Goal: Task Accomplishment & Management: Use online tool/utility

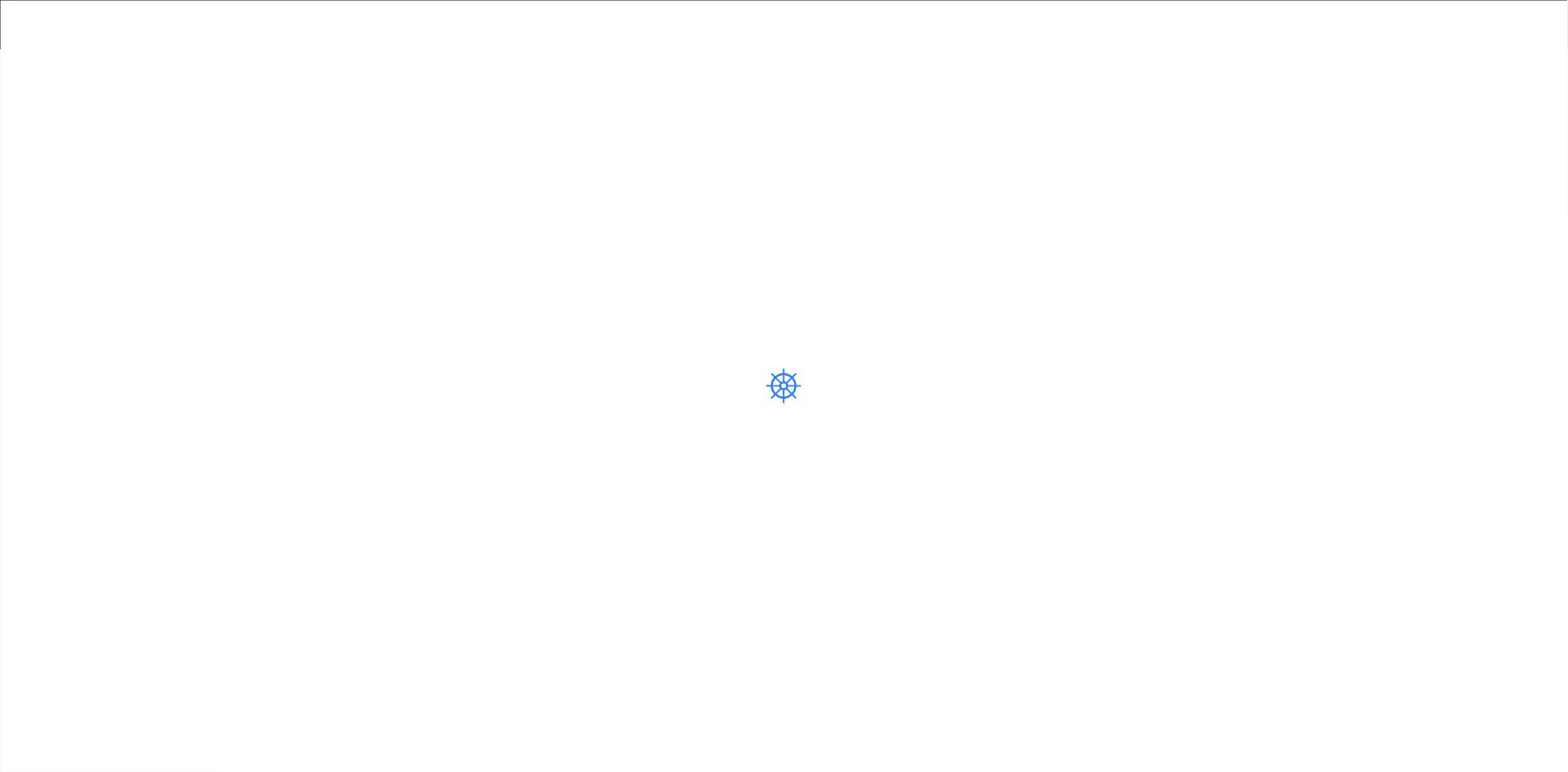
click at [936, 366] on div at bounding box center [784, 386] width 1574 height 43
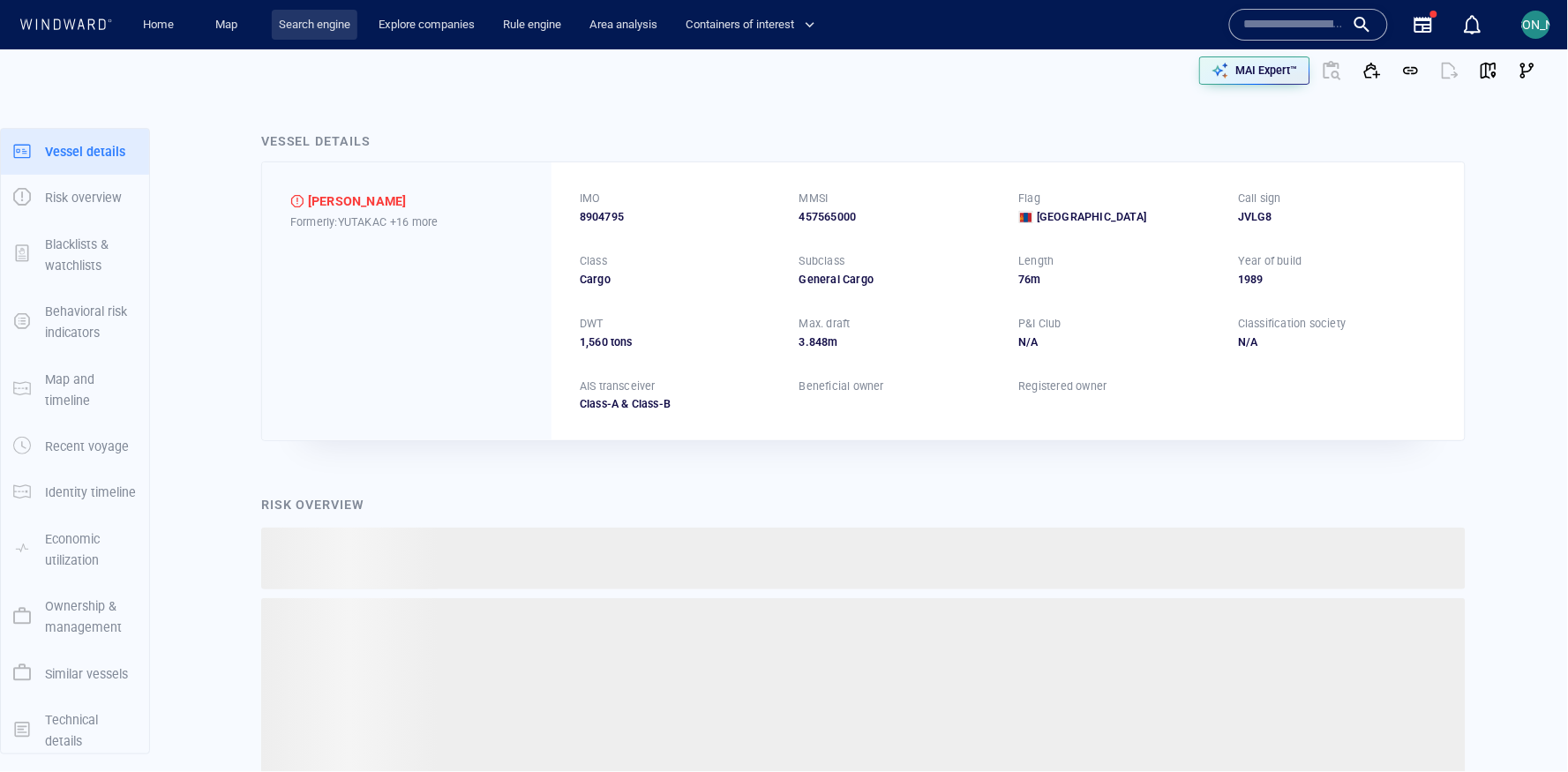
click at [308, 30] on link "Search engine" at bounding box center [314, 25] width 86 height 31
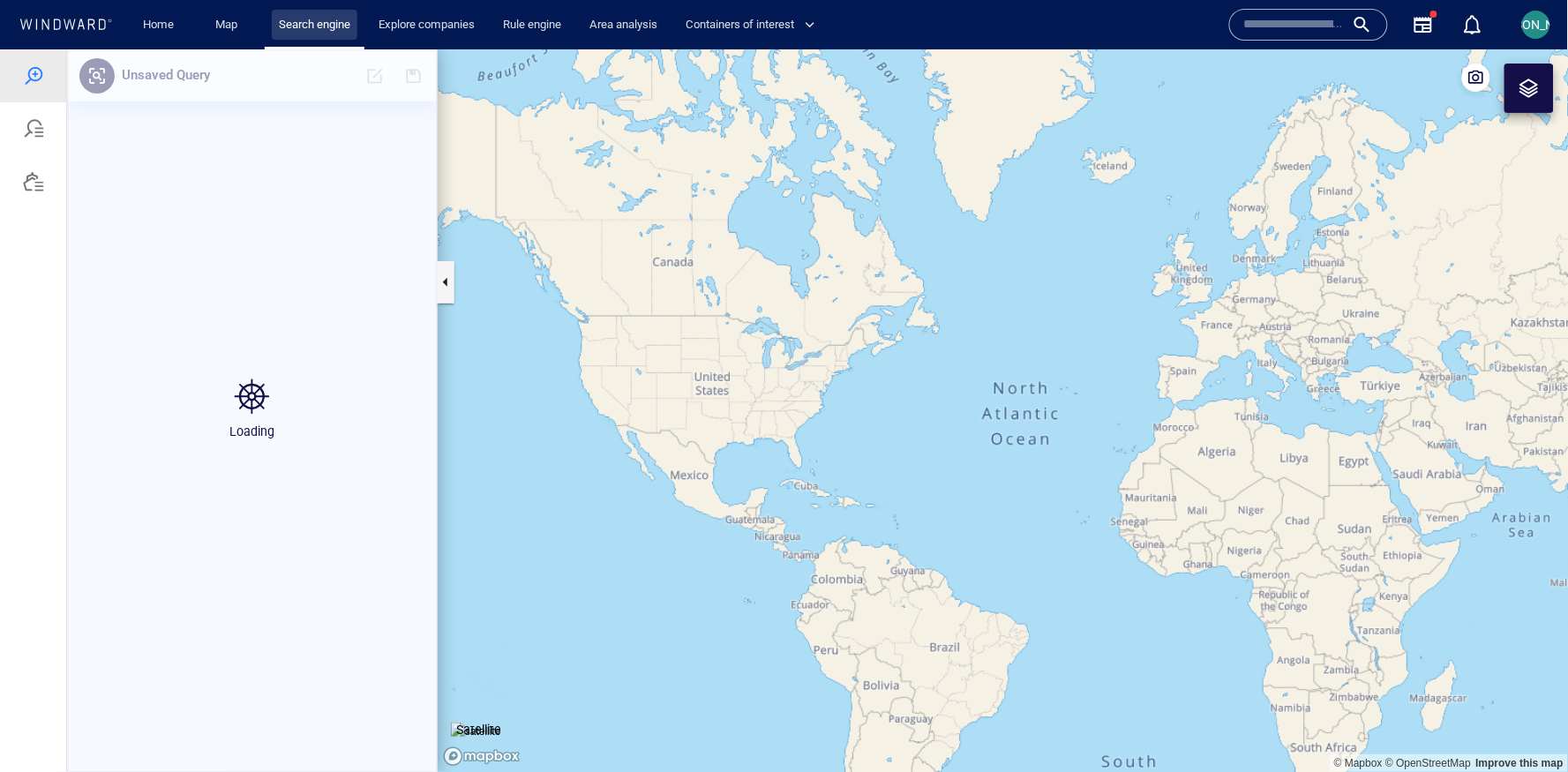
click at [325, 26] on link "Search engine" at bounding box center [314, 25] width 86 height 31
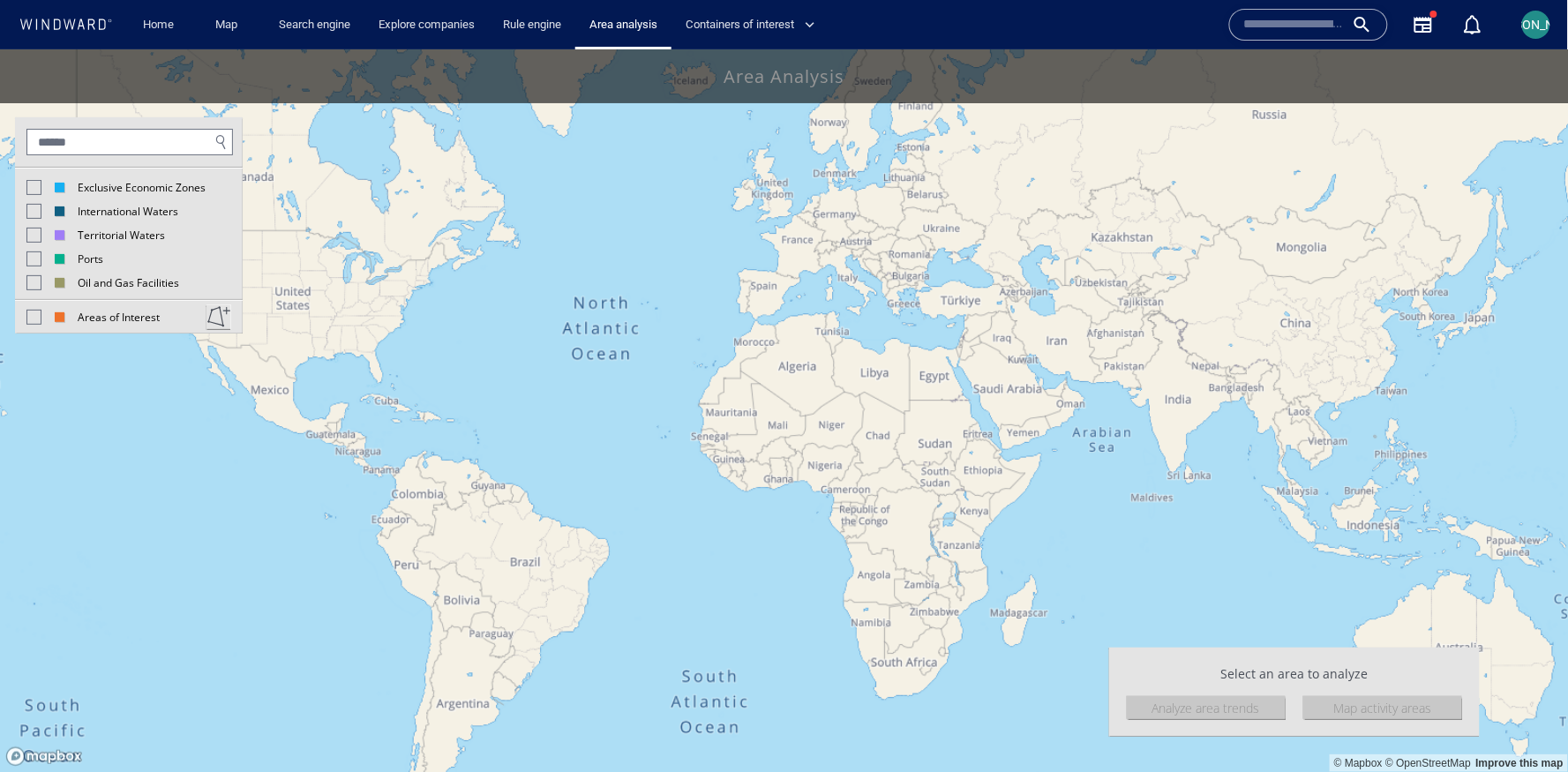
click at [38, 189] on div at bounding box center [33, 186] width 15 height 15
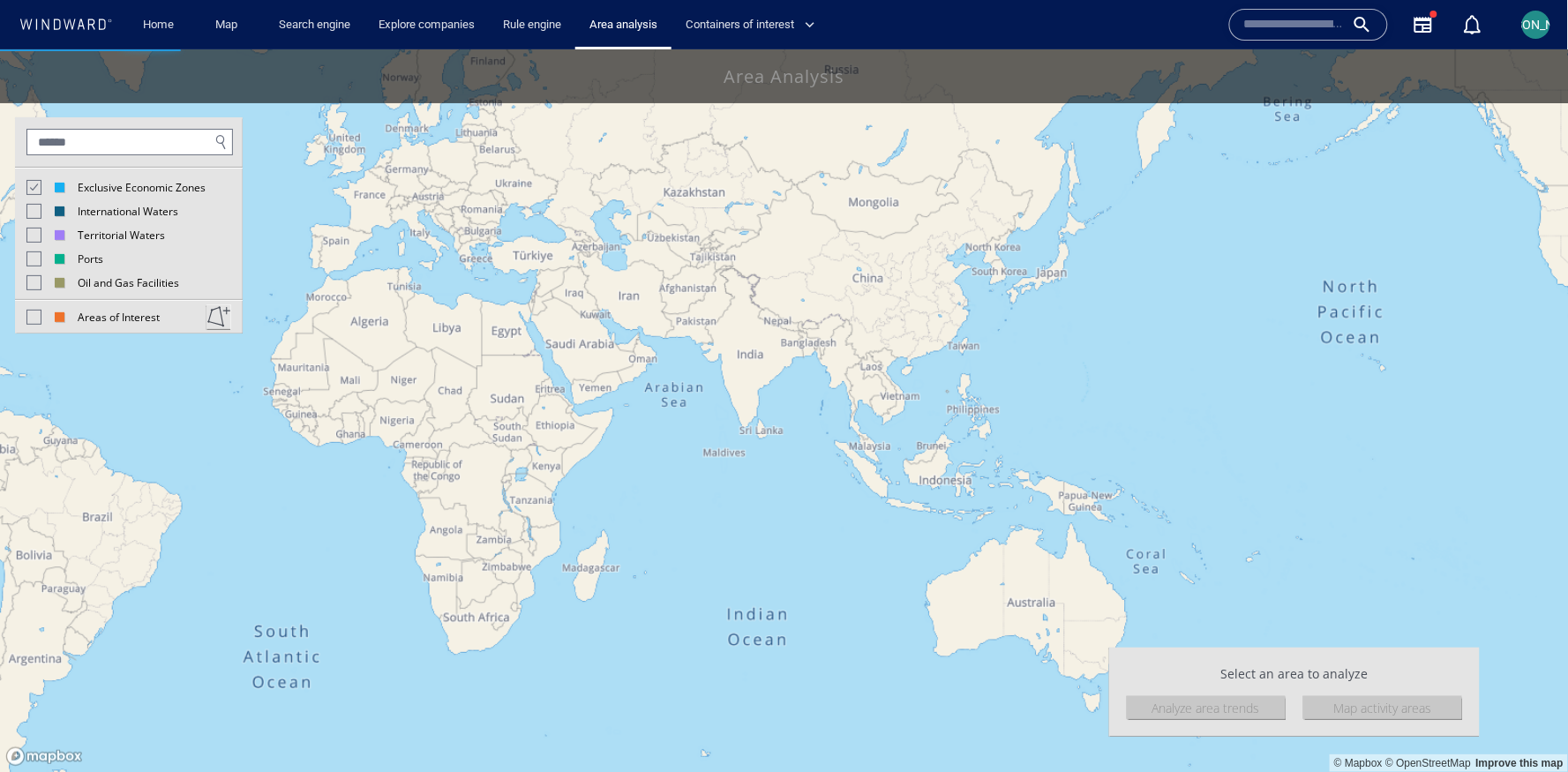
drag, startPoint x: 1210, startPoint y: 397, endPoint x: 754, endPoint y: 352, distance: 458.2
click at [753, 352] on canvas "Map" at bounding box center [784, 411] width 1569 height 724
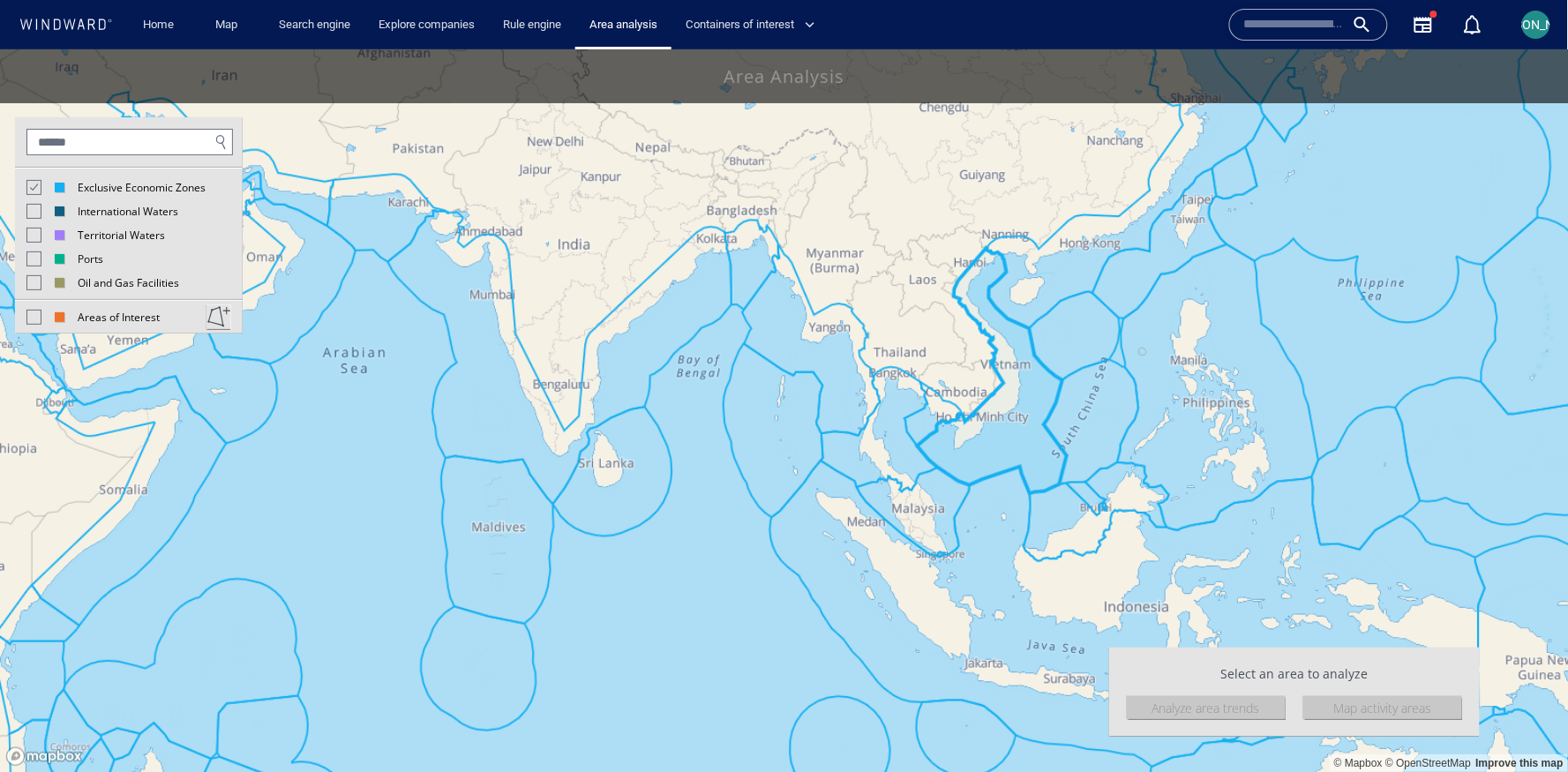
click at [944, 408] on canvas "Map" at bounding box center [784, 411] width 1569 height 724
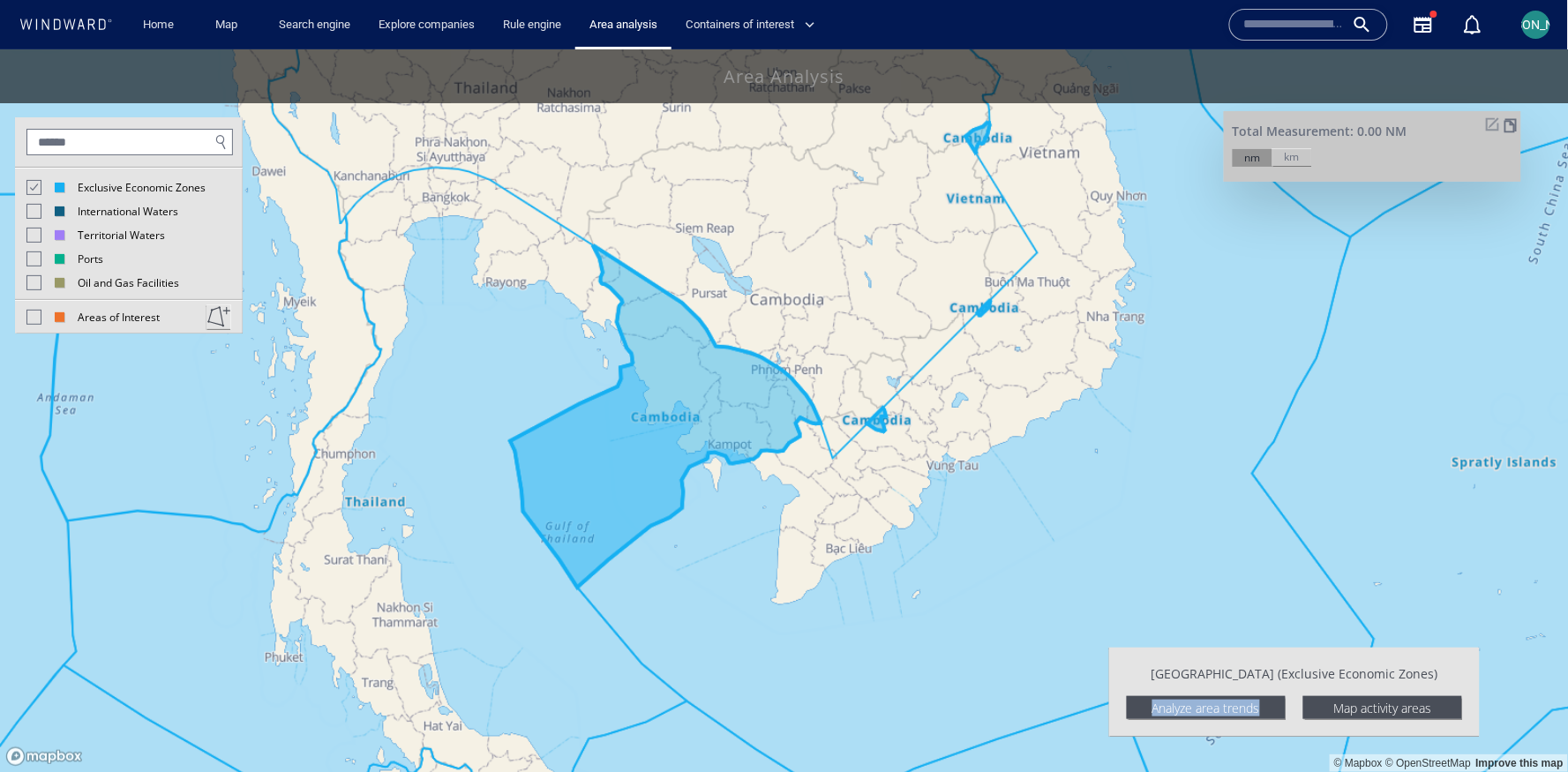
drag, startPoint x: 630, startPoint y: 555, endPoint x: 630, endPoint y: 469, distance: 86.0
click at [630, 468] on canvas "Map" at bounding box center [784, 411] width 1569 height 724
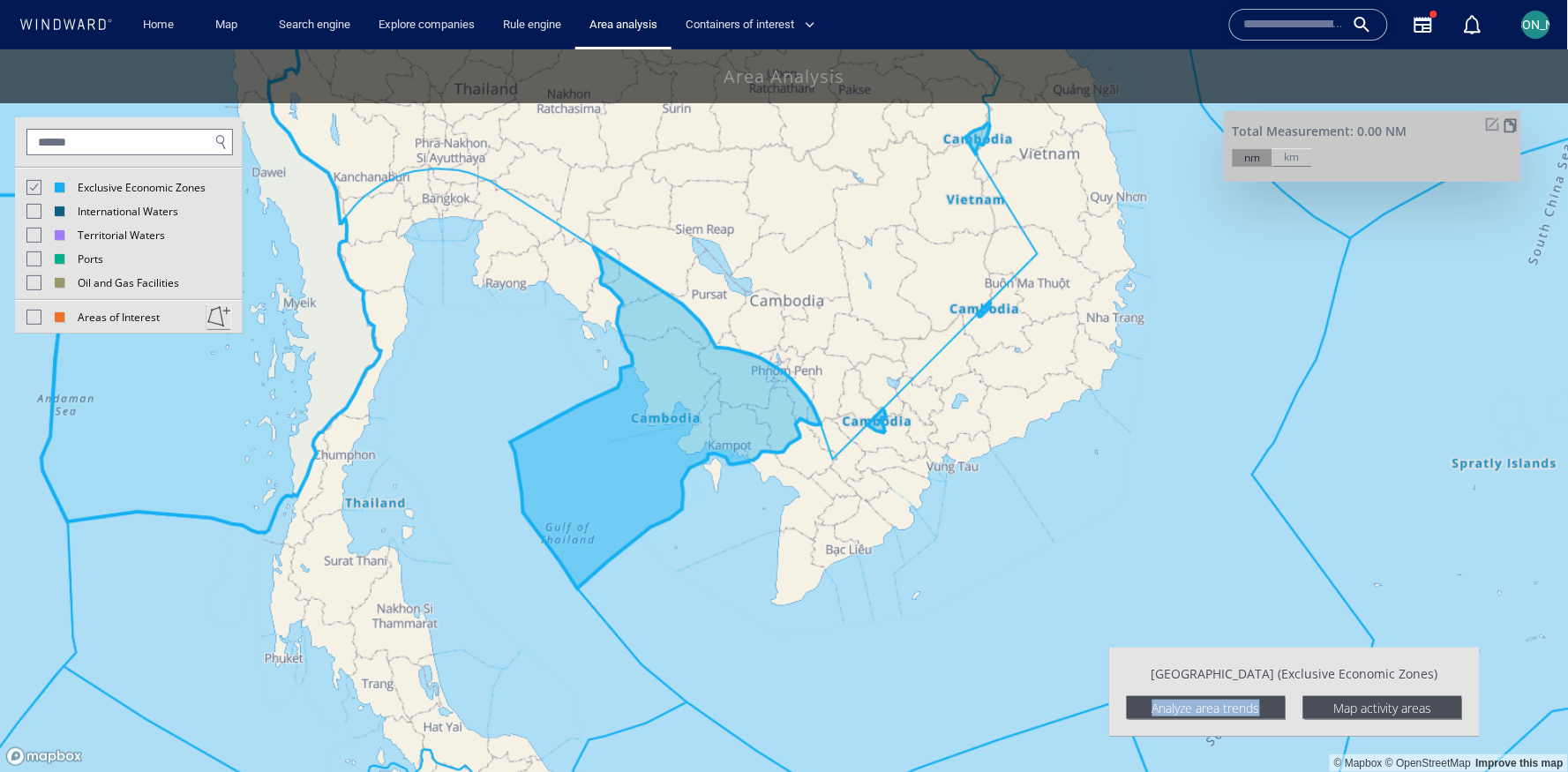
click at [223, 319] on button at bounding box center [218, 315] width 24 height 24
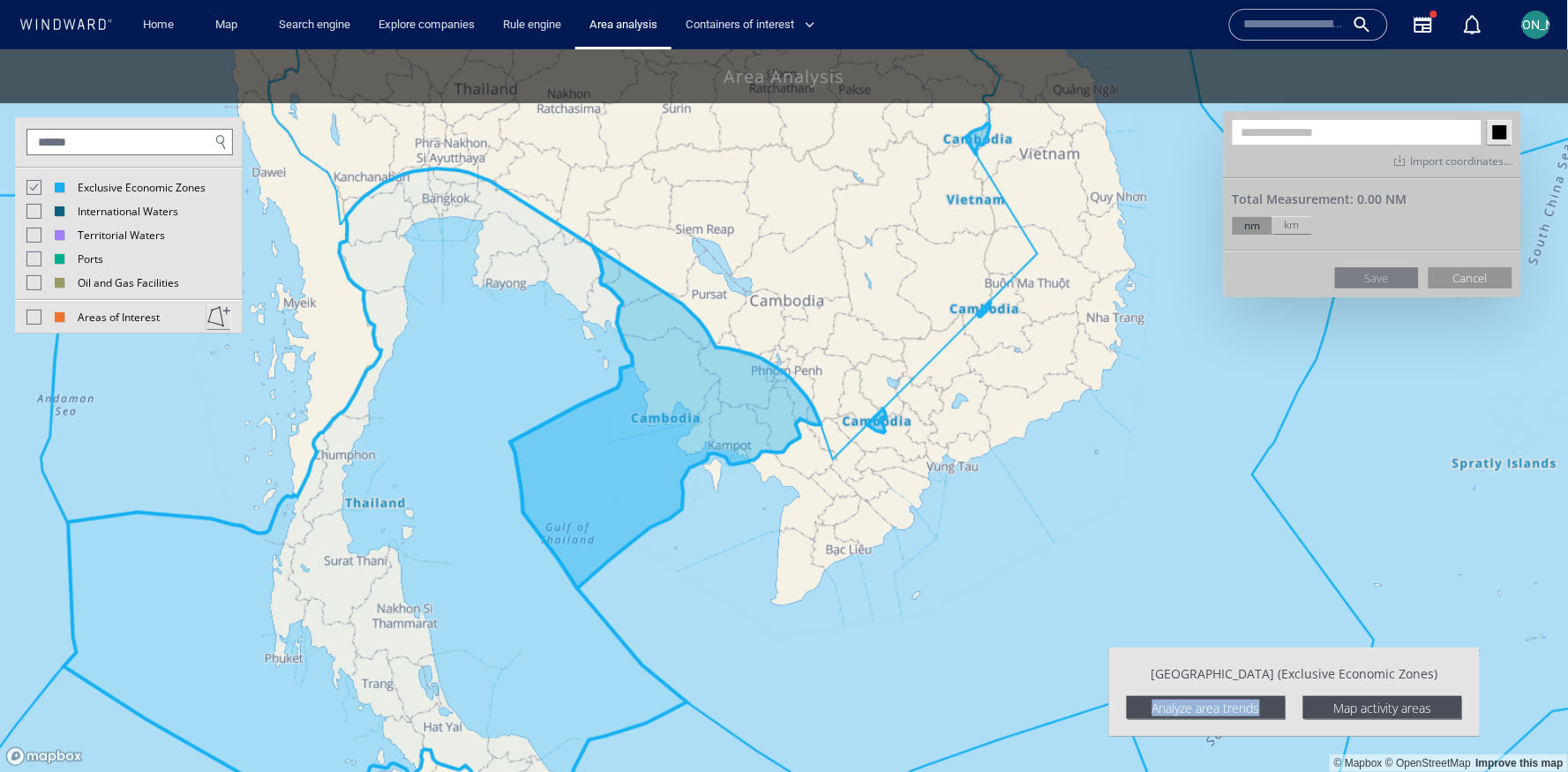
click at [569, 246] on canvas "Map" at bounding box center [784, 411] width 1569 height 724
click at [389, 456] on canvas "Map" at bounding box center [784, 411] width 1569 height 724
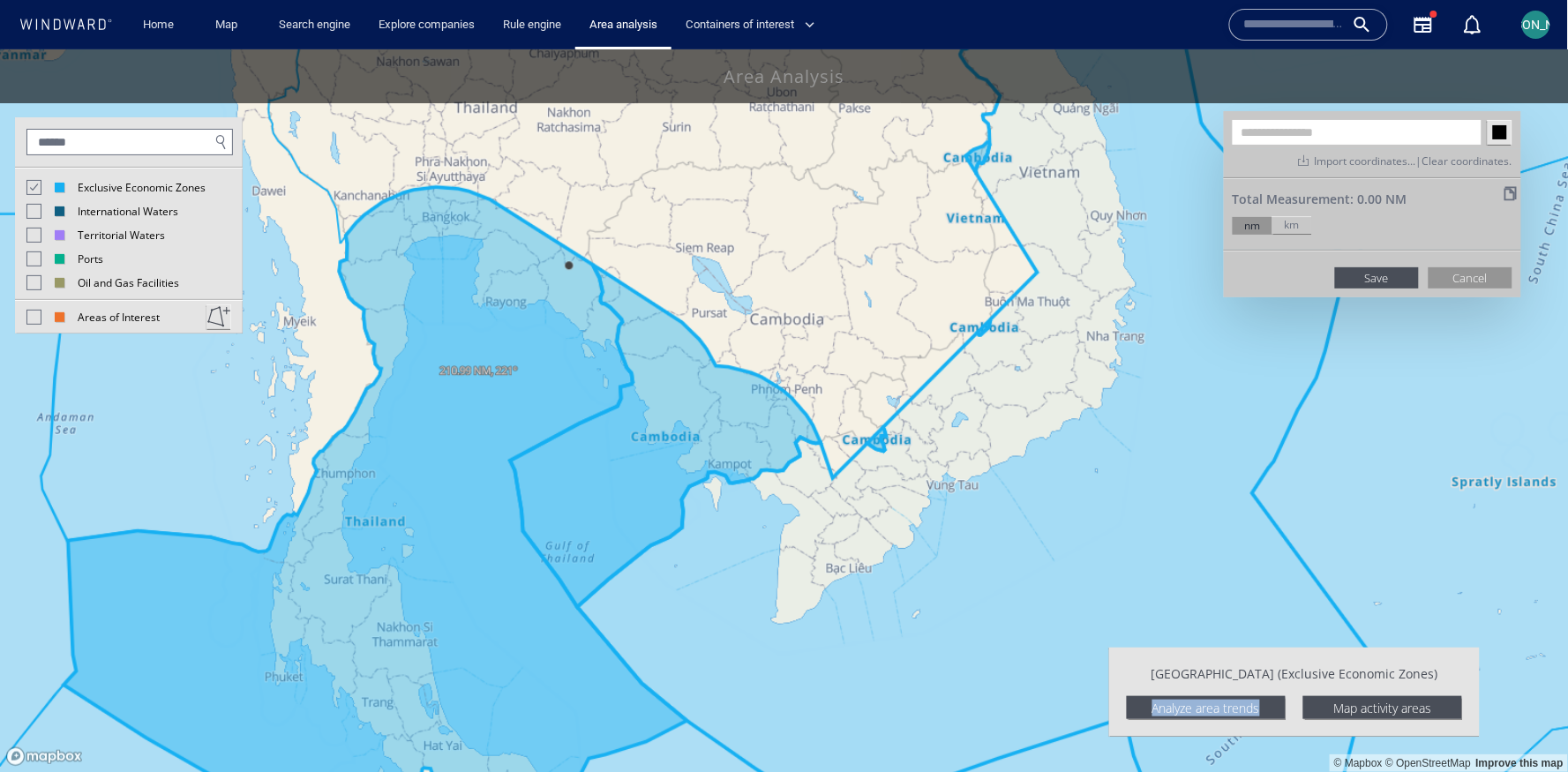
drag, startPoint x: 713, startPoint y: 556, endPoint x: 726, endPoint y: 543, distance: 18.4
click at [726, 542] on canvas "Map" at bounding box center [784, 411] width 1569 height 724
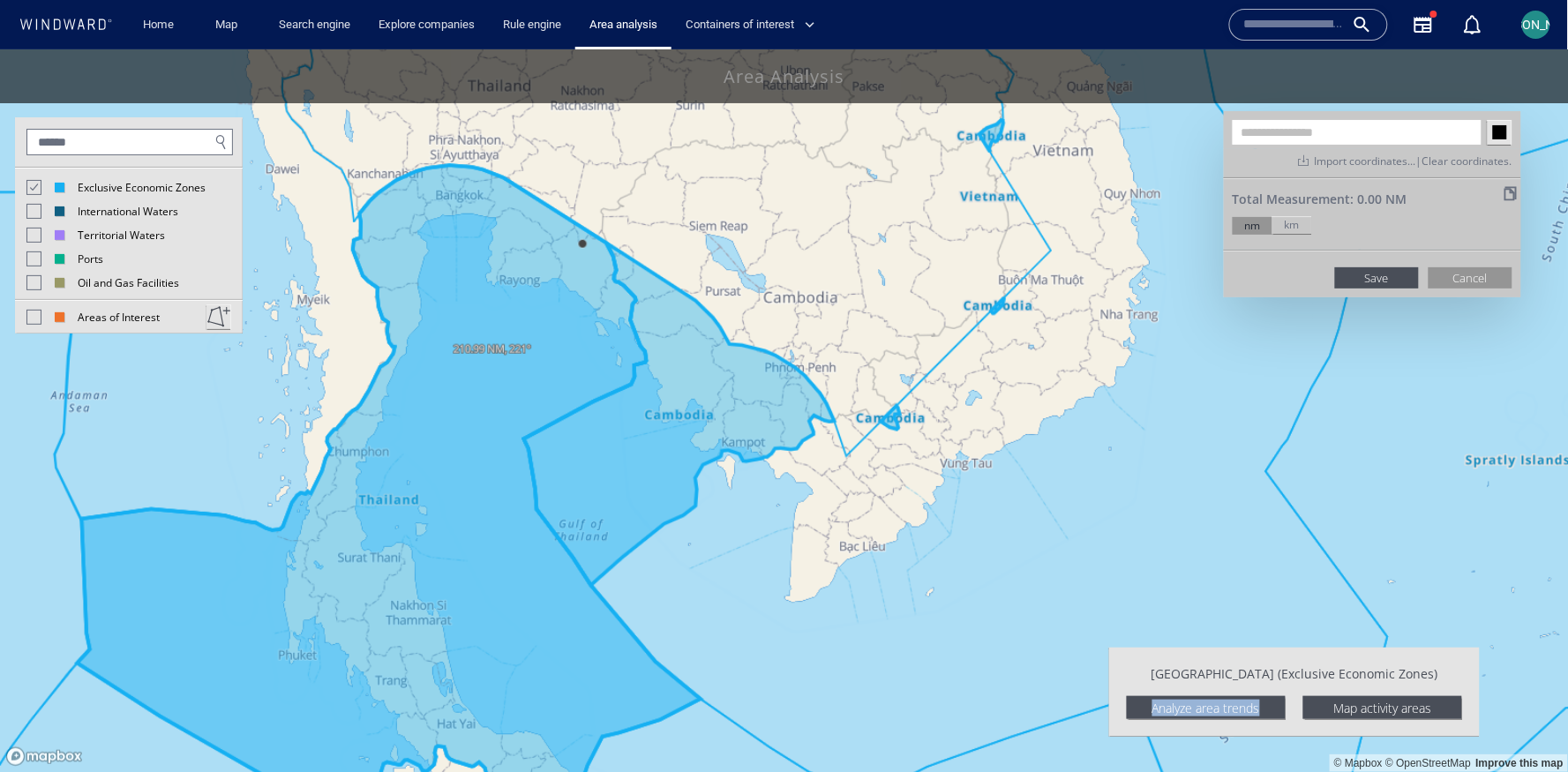
click at [682, 490] on canvas "Map" at bounding box center [784, 411] width 1569 height 724
click at [510, 459] on canvas "Map" at bounding box center [784, 411] width 1569 height 724
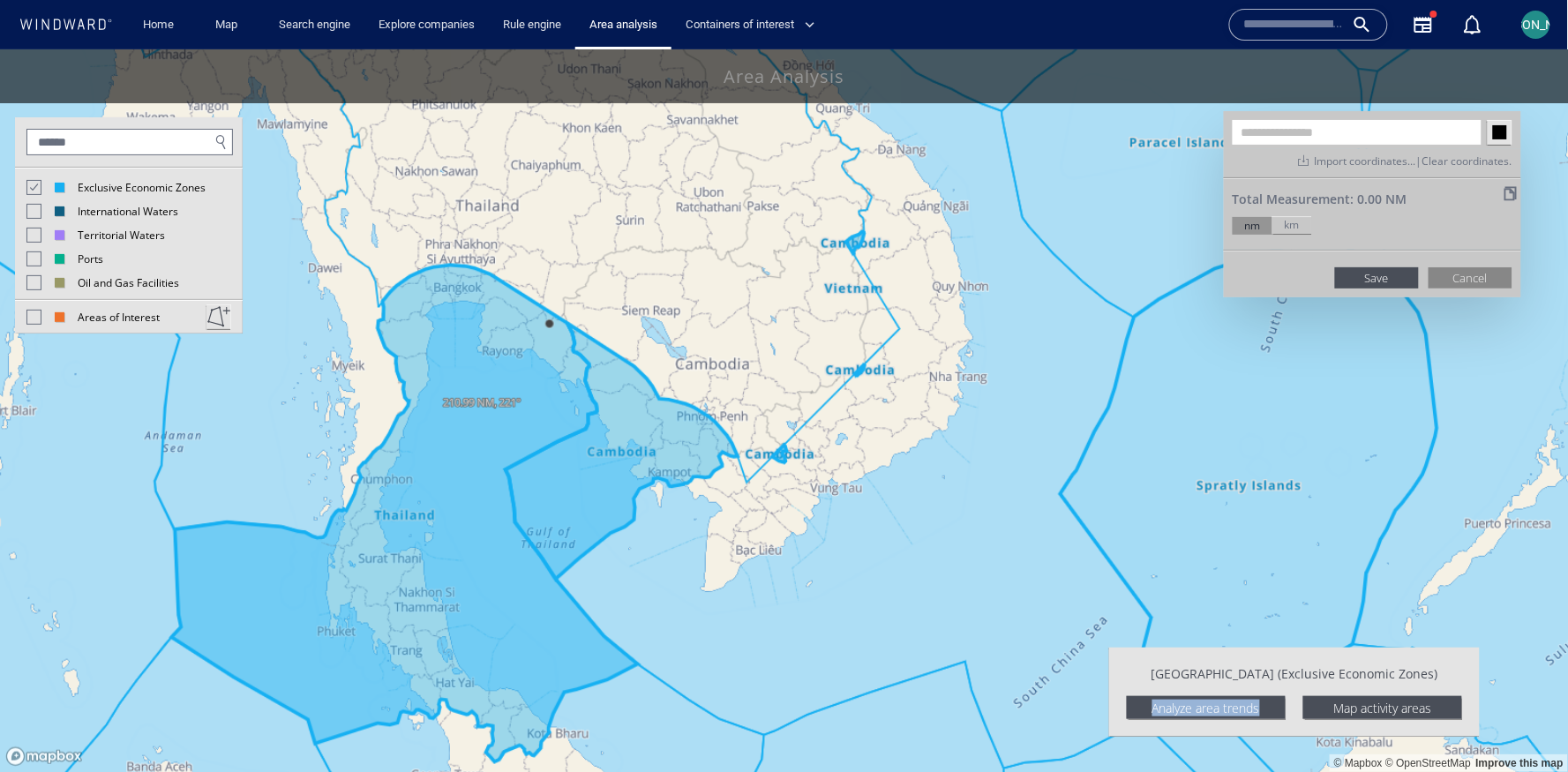
click at [1441, 278] on button "Cancel" at bounding box center [1470, 276] width 84 height 21
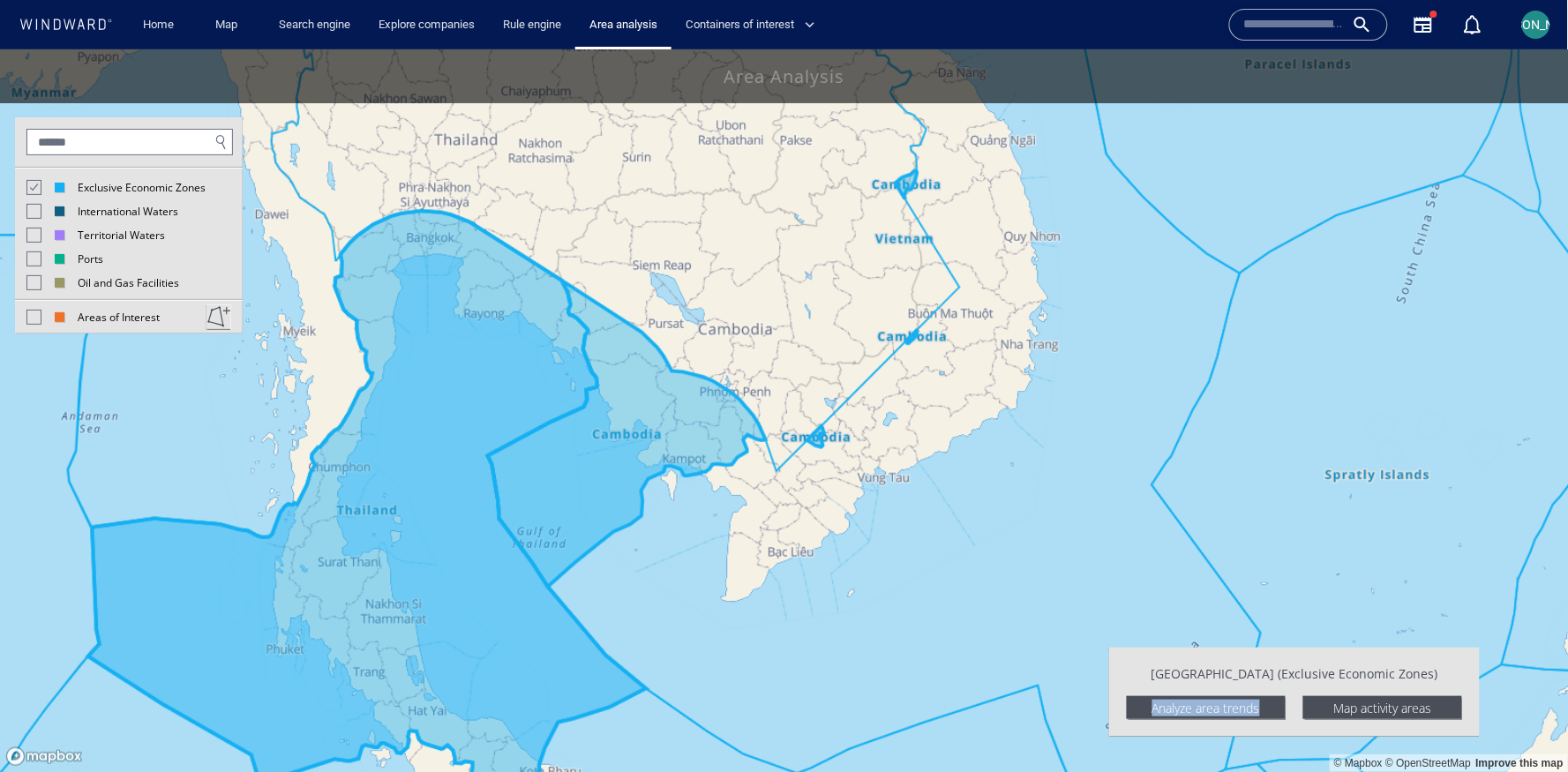
drag, startPoint x: 432, startPoint y: 416, endPoint x: 455, endPoint y: 416, distance: 23.0
click at [455, 416] on canvas "Map" at bounding box center [784, 411] width 1569 height 724
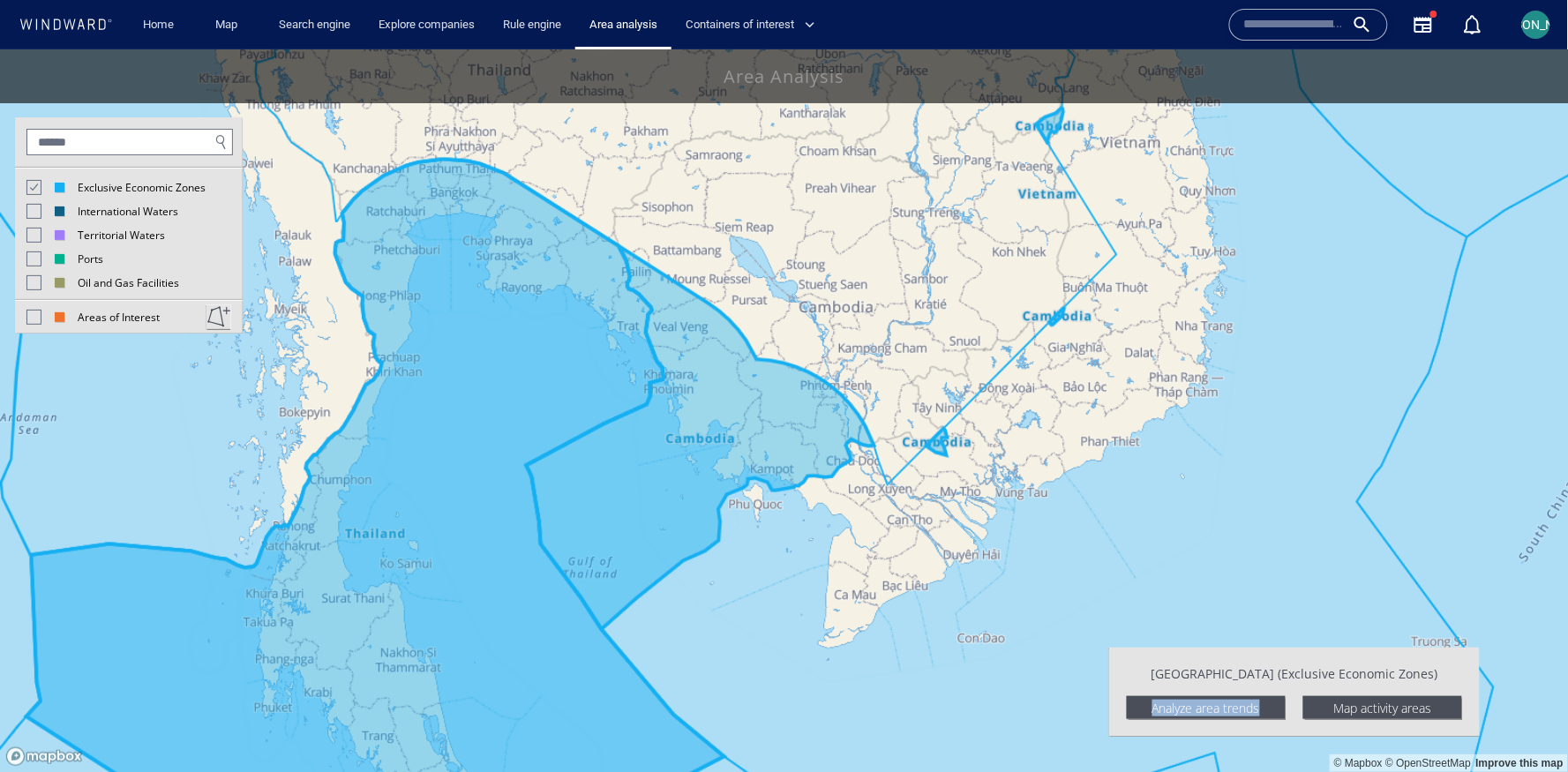
drag, startPoint x: 478, startPoint y: 445, endPoint x: 478, endPoint y: 397, distance: 48.0
click at [478, 397] on canvas "Map" at bounding box center [784, 411] width 1569 height 724
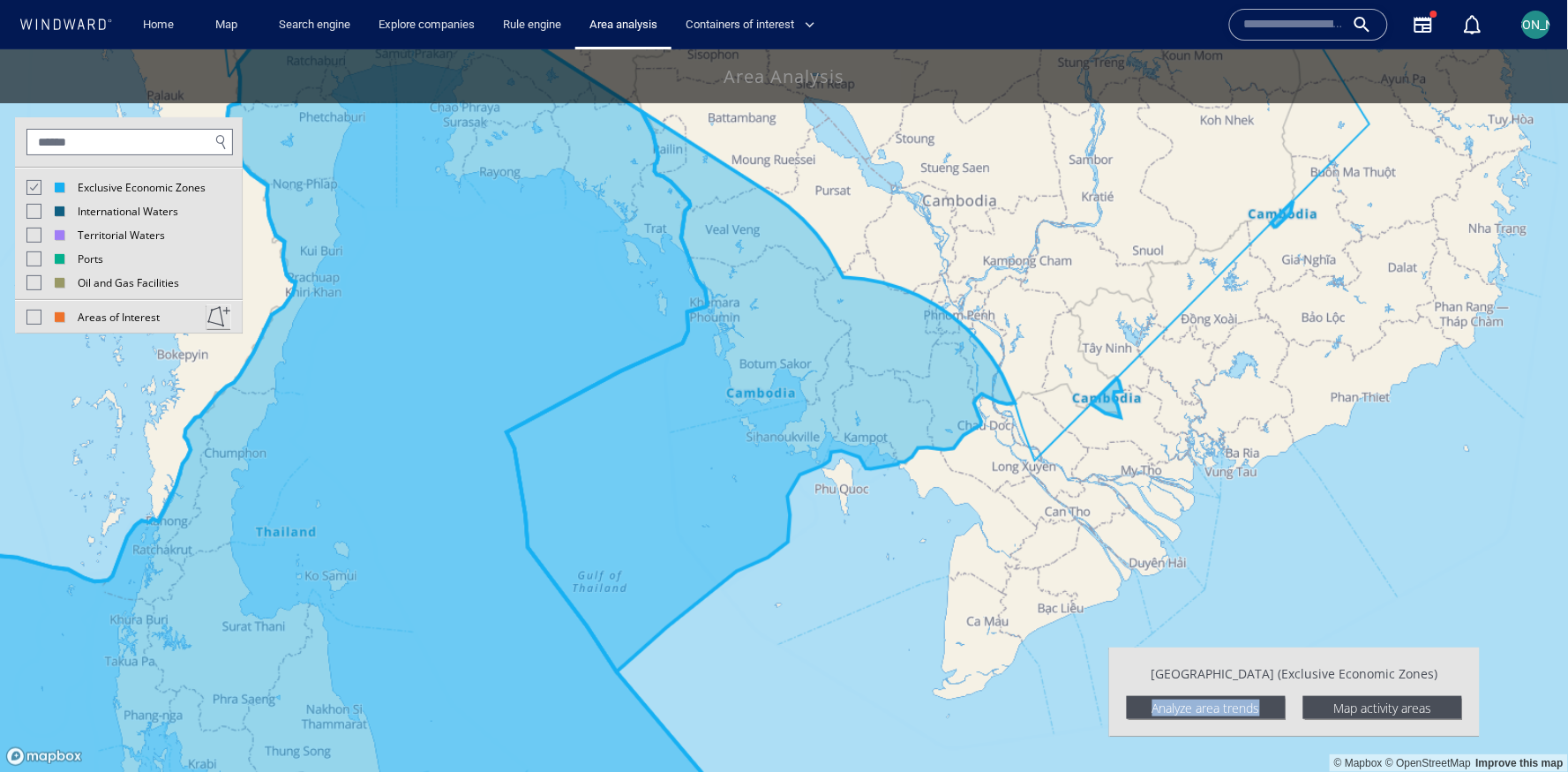
drag, startPoint x: 586, startPoint y: 374, endPoint x: 579, endPoint y: 359, distance: 16.6
click at [579, 359] on canvas "Map" at bounding box center [784, 411] width 1569 height 724
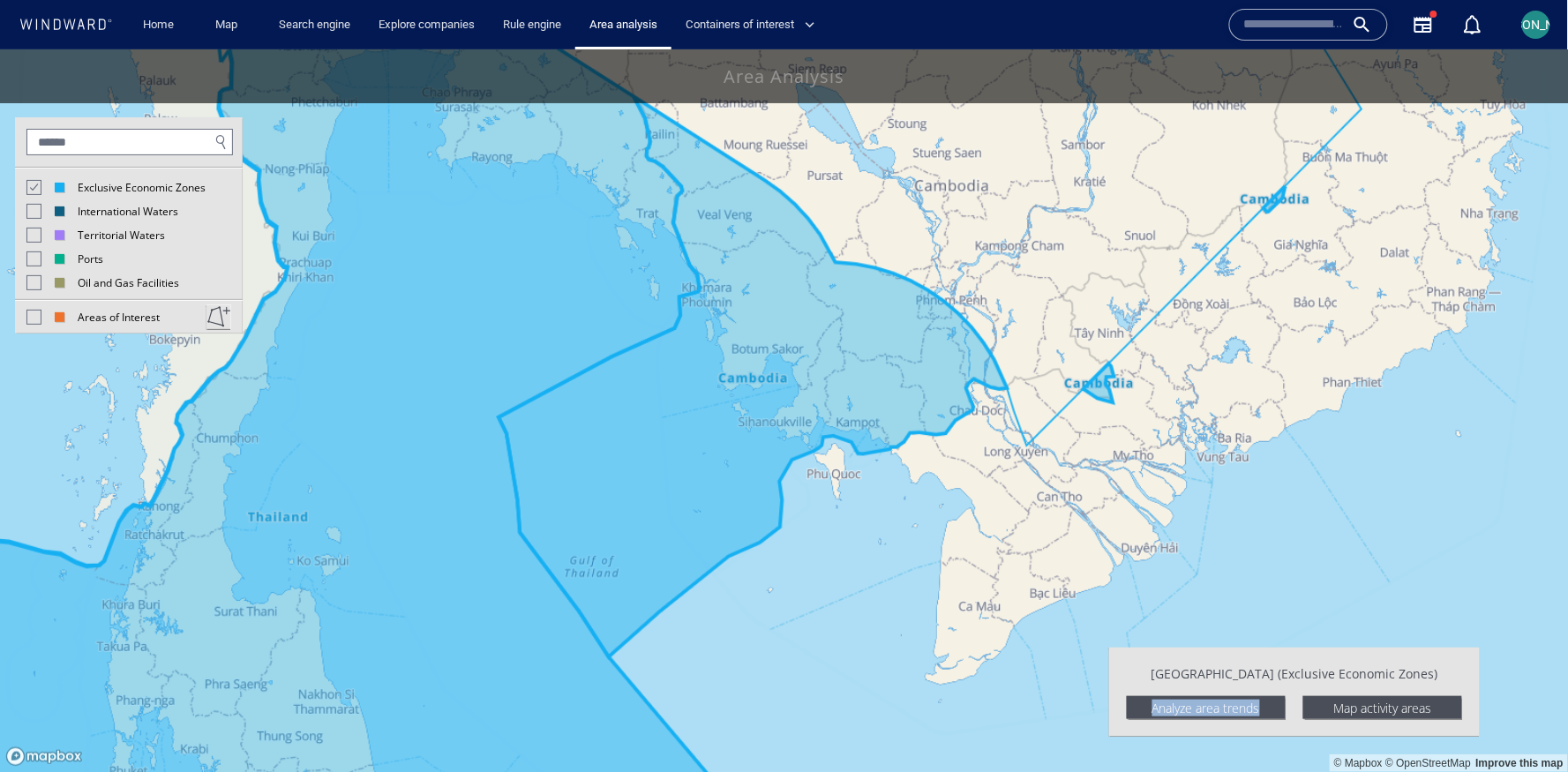
click at [214, 318] on button at bounding box center [218, 315] width 24 height 24
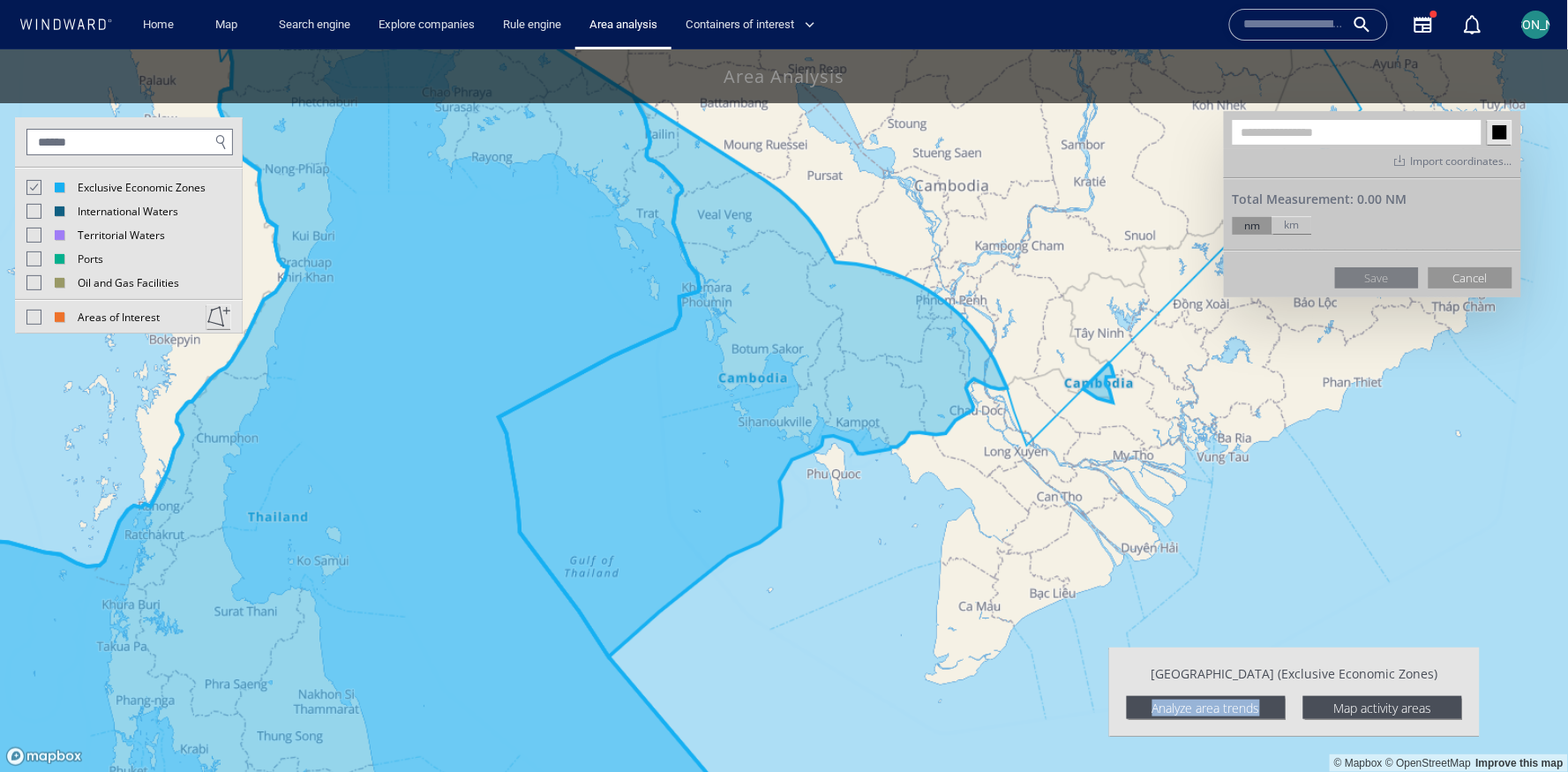
click at [654, 225] on canvas "Map" at bounding box center [784, 411] width 1569 height 724
click at [381, 382] on canvas "Map" at bounding box center [784, 411] width 1569 height 724
click at [1463, 280] on button "Cancel" at bounding box center [1470, 276] width 84 height 21
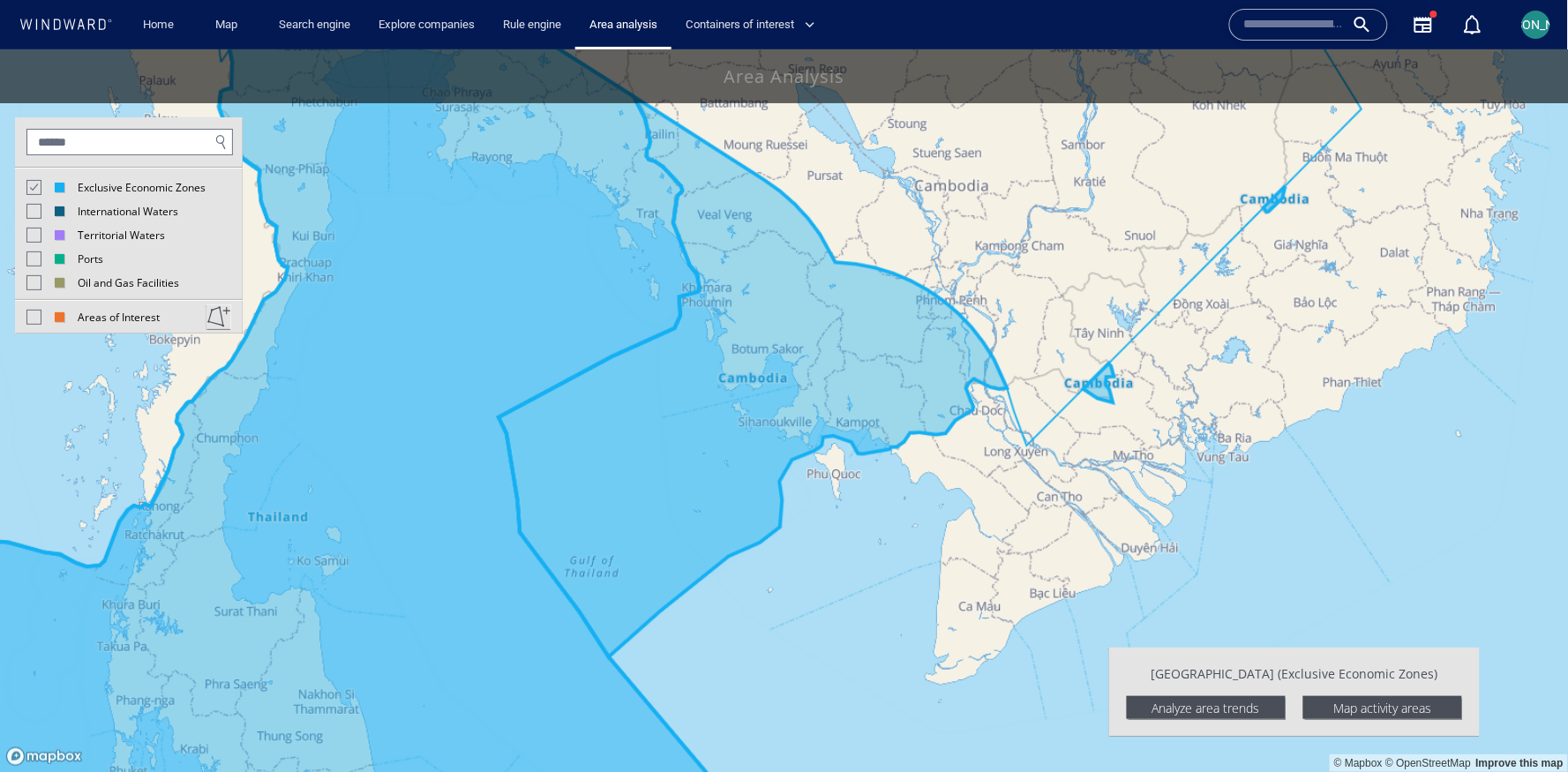
click at [231, 315] on div "Areas of Interest" at bounding box center [129, 311] width 228 height 25
click at [218, 322] on button at bounding box center [218, 315] width 24 height 24
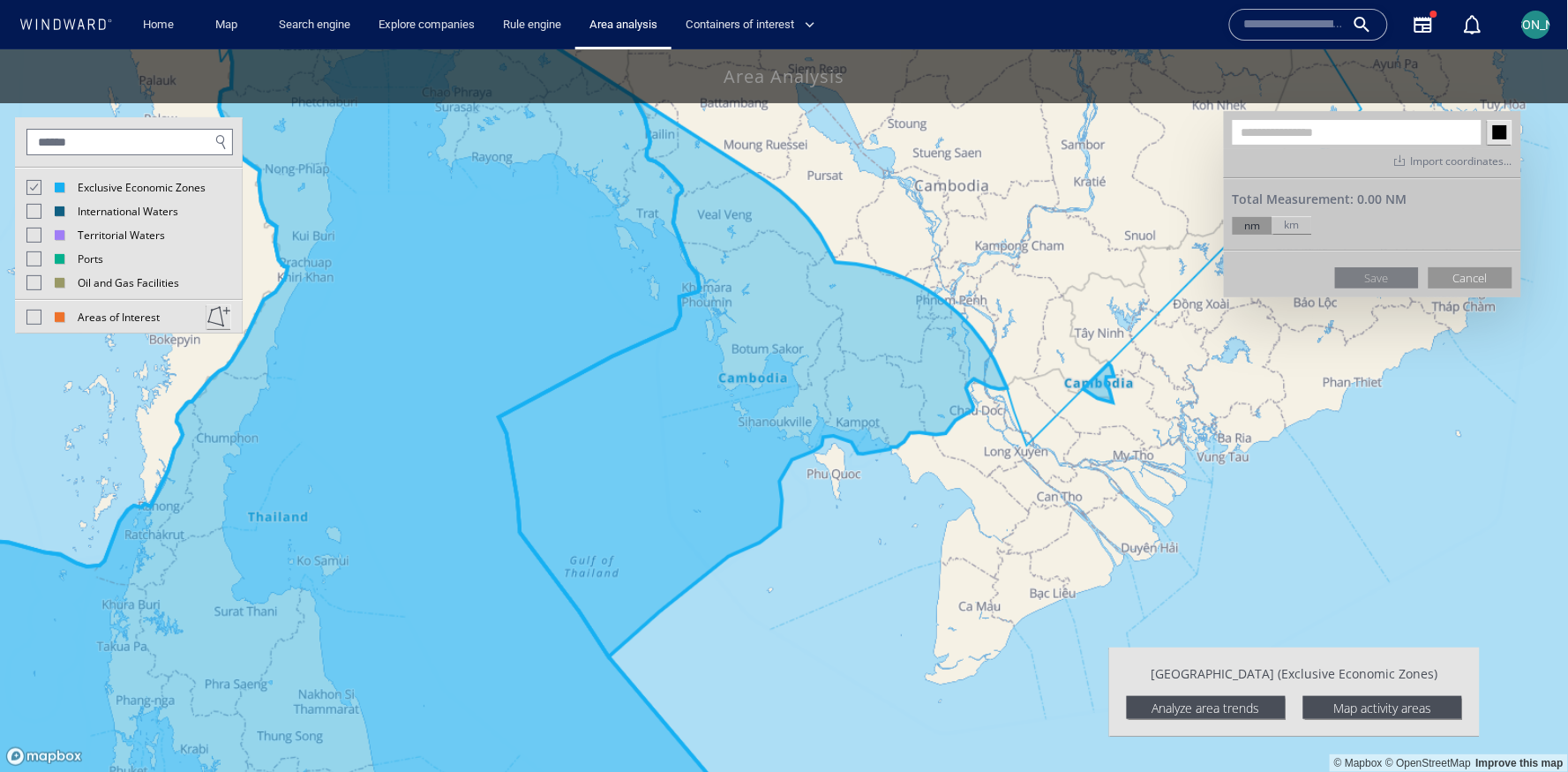
click at [610, 219] on canvas "Map" at bounding box center [784, 411] width 1569 height 724
click at [354, 404] on canvas "Map" at bounding box center [784, 411] width 1569 height 724
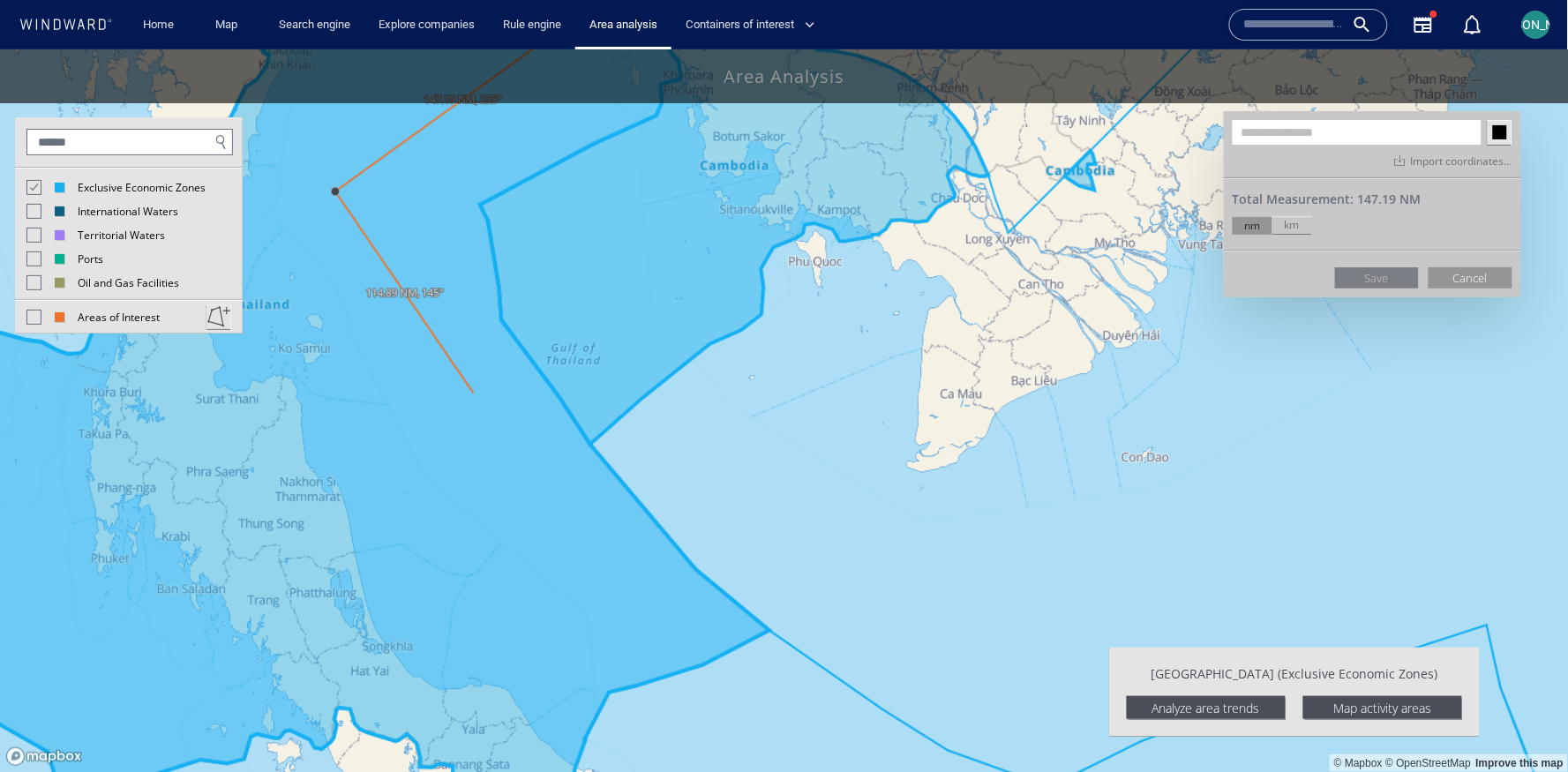
drag, startPoint x: 492, startPoint y: 606, endPoint x: 474, endPoint y: 396, distance: 210.8
click at [474, 396] on canvas "Map" at bounding box center [784, 411] width 1569 height 724
click at [538, 590] on canvas "Map" at bounding box center [784, 411] width 1569 height 724
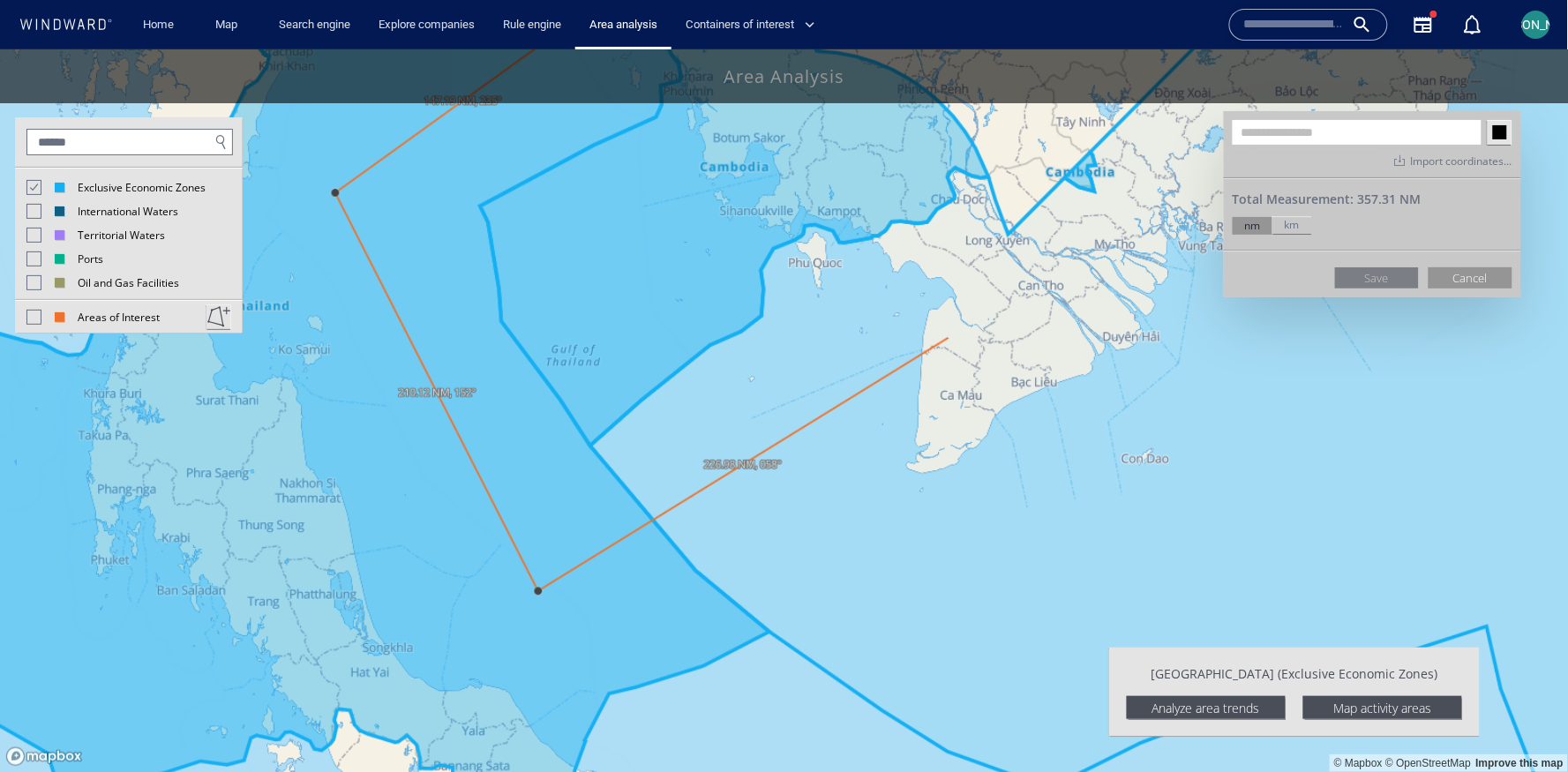
click at [948, 337] on canvas "Map" at bounding box center [784, 411] width 1569 height 724
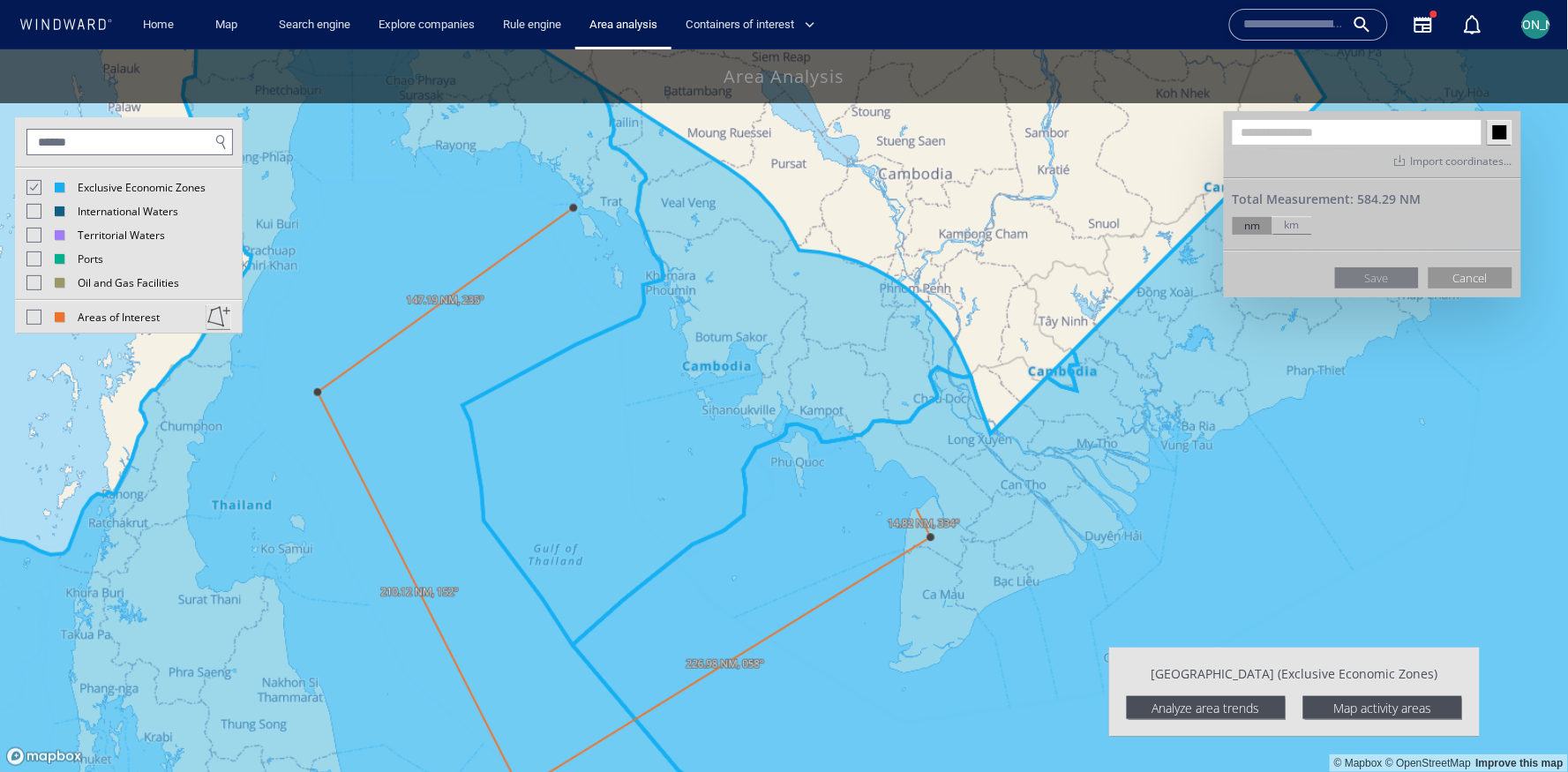
drag, startPoint x: 935, startPoint y: 309, endPoint x: 917, endPoint y: 509, distance: 200.8
click at [917, 509] on canvas "Map" at bounding box center [784, 411] width 1569 height 724
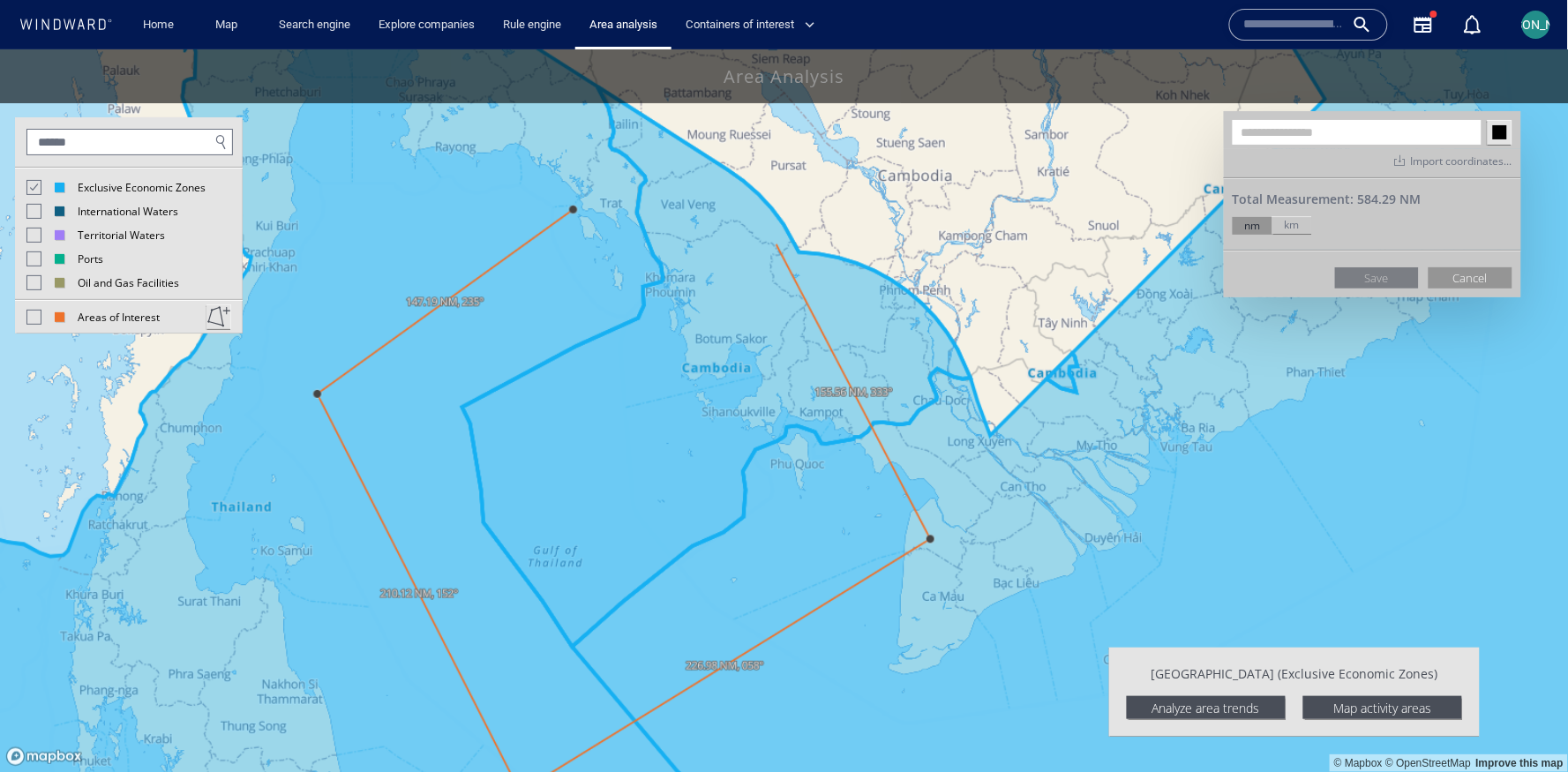
click at [774, 243] on canvas "Map" at bounding box center [784, 411] width 1569 height 724
click at [577, 208] on canvas "Map" at bounding box center [784, 411] width 1569 height 724
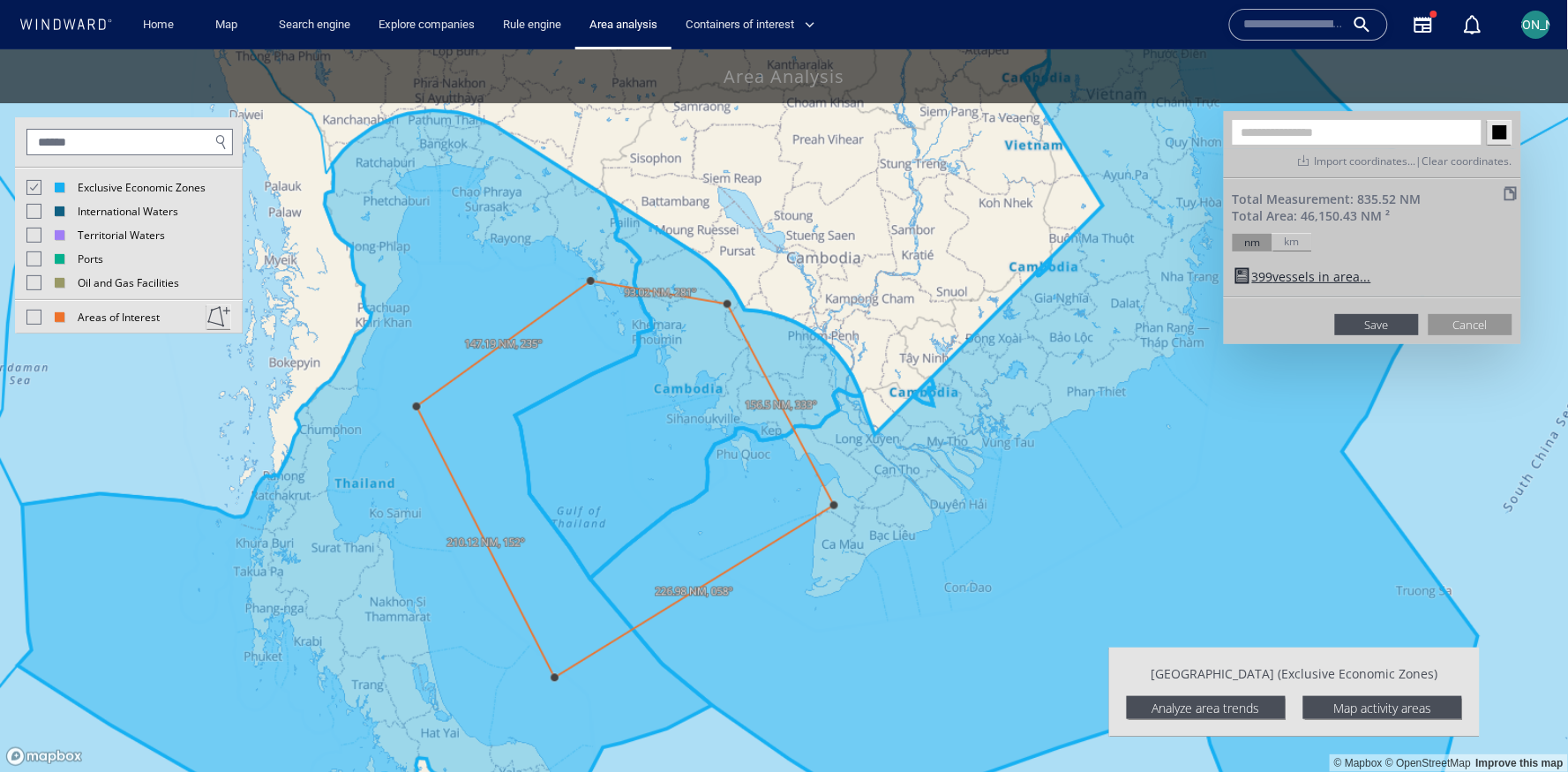
click at [1341, 124] on input "text" at bounding box center [1356, 131] width 249 height 24
type input "**********"
click at [1392, 315] on button "Save" at bounding box center [1376, 323] width 84 height 21
click at [505, 453] on canvas "Map" at bounding box center [784, 411] width 1569 height 724
click at [1484, 316] on button "Cancel" at bounding box center [1470, 323] width 84 height 21
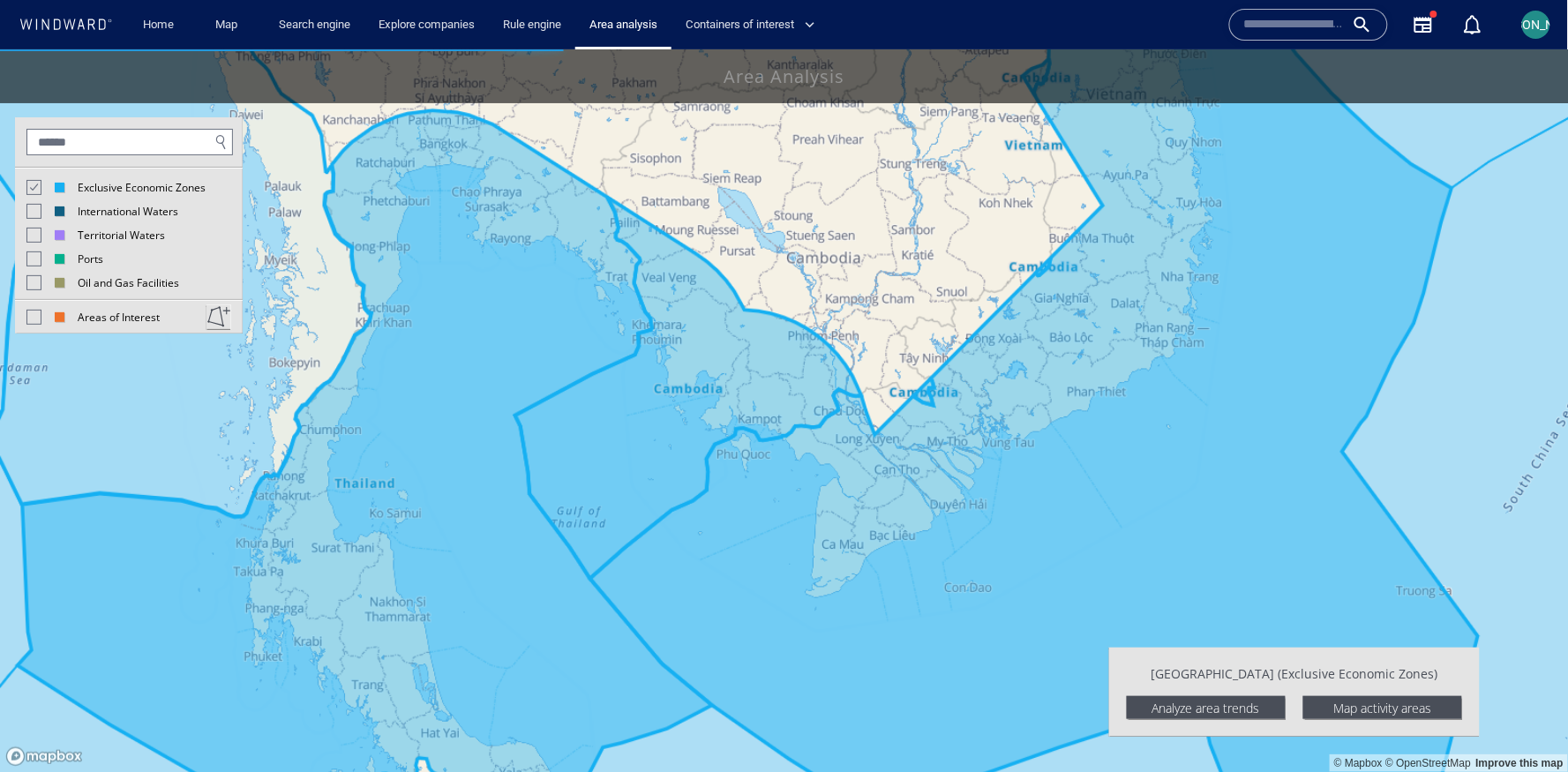
click at [28, 184] on div at bounding box center [33, 186] width 15 height 15
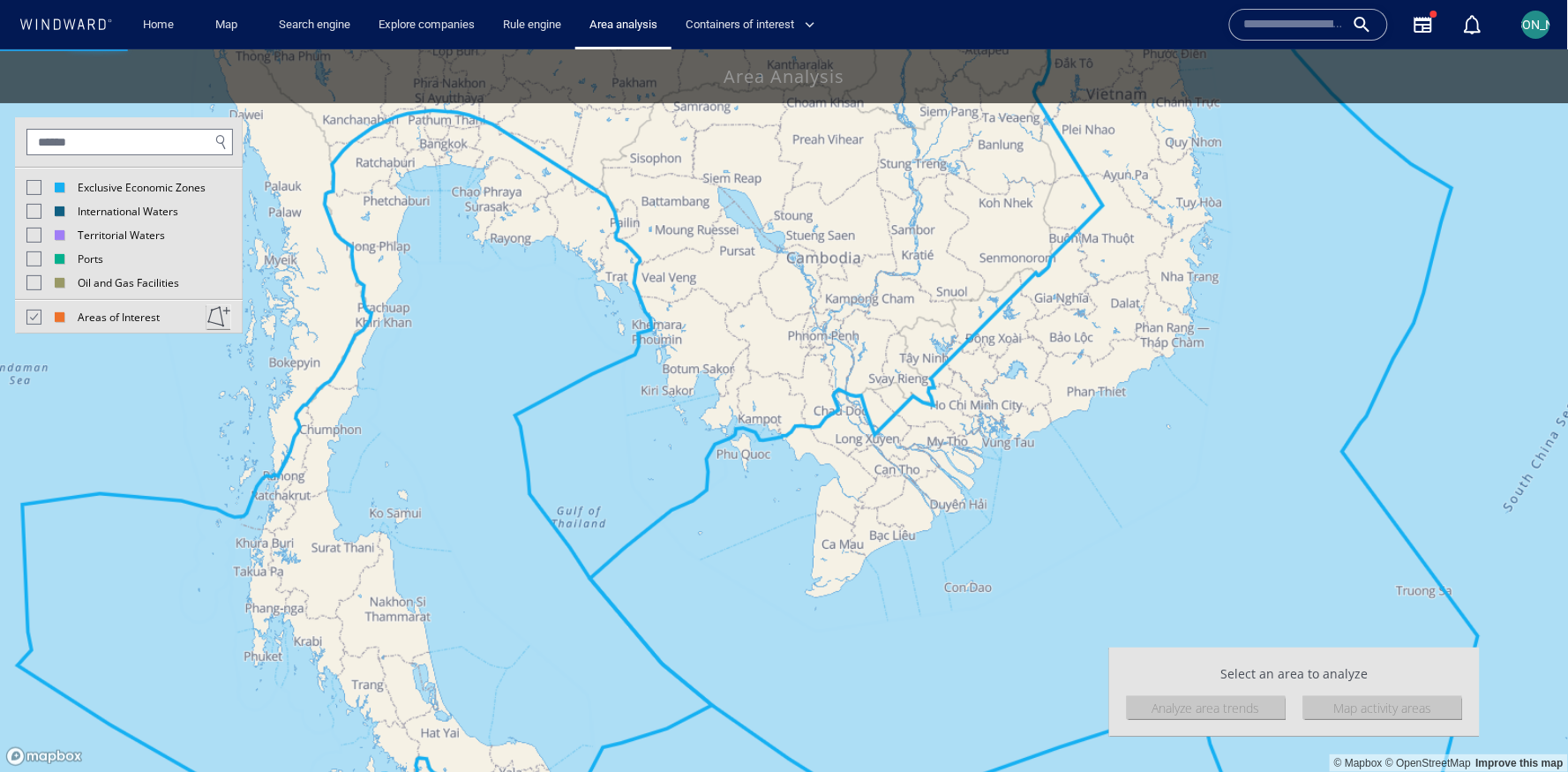
click at [36, 321] on div at bounding box center [33, 315] width 15 height 15
click at [36, 321] on div at bounding box center [33, 316] width 15 height 15
click at [493, 372] on canvas "Map" at bounding box center [784, 411] width 1569 height 724
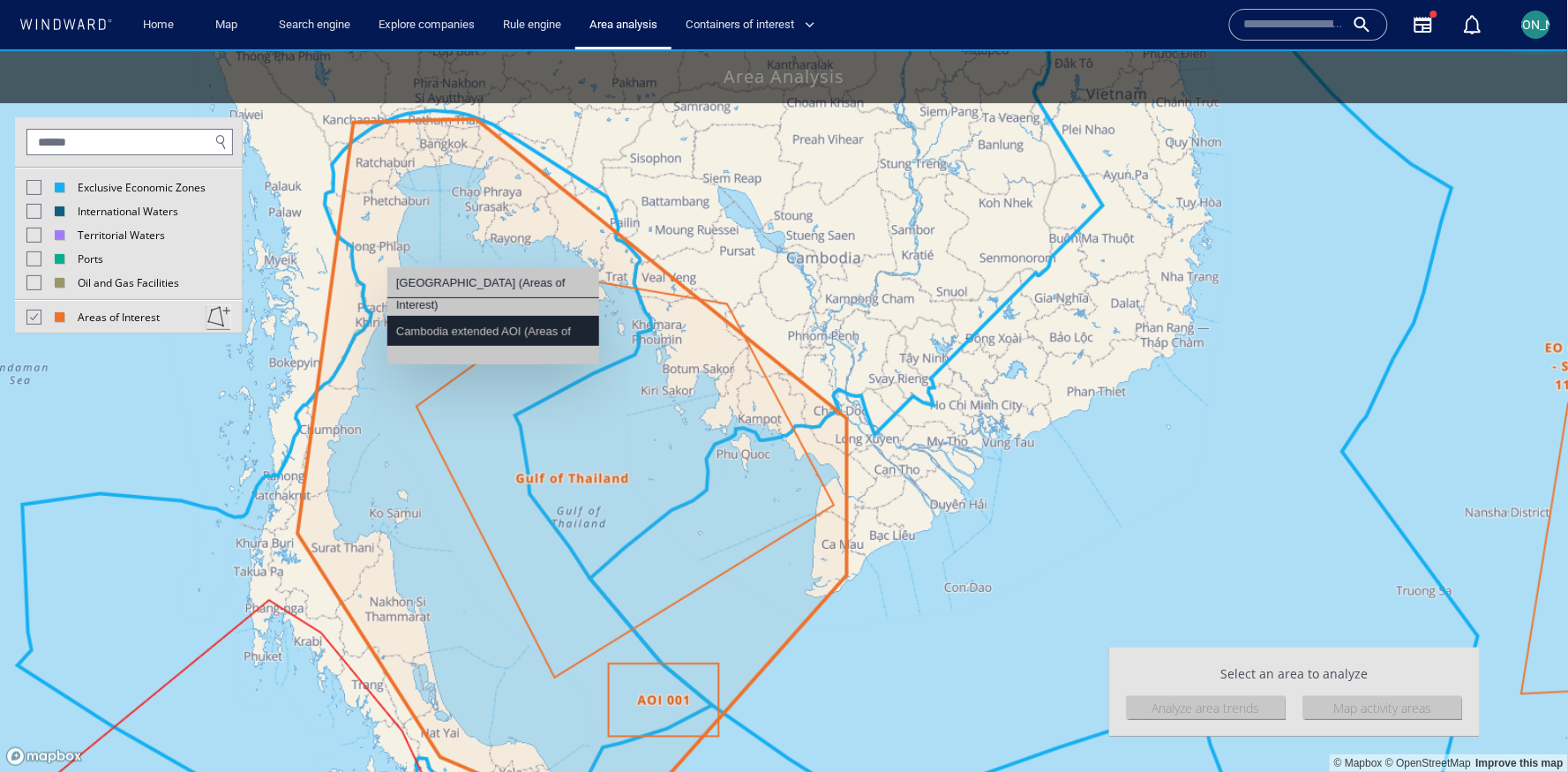
click at [493, 329] on div "Cambodia extended AOI (Areas of Interest)" at bounding box center [493, 341] width 195 height 44
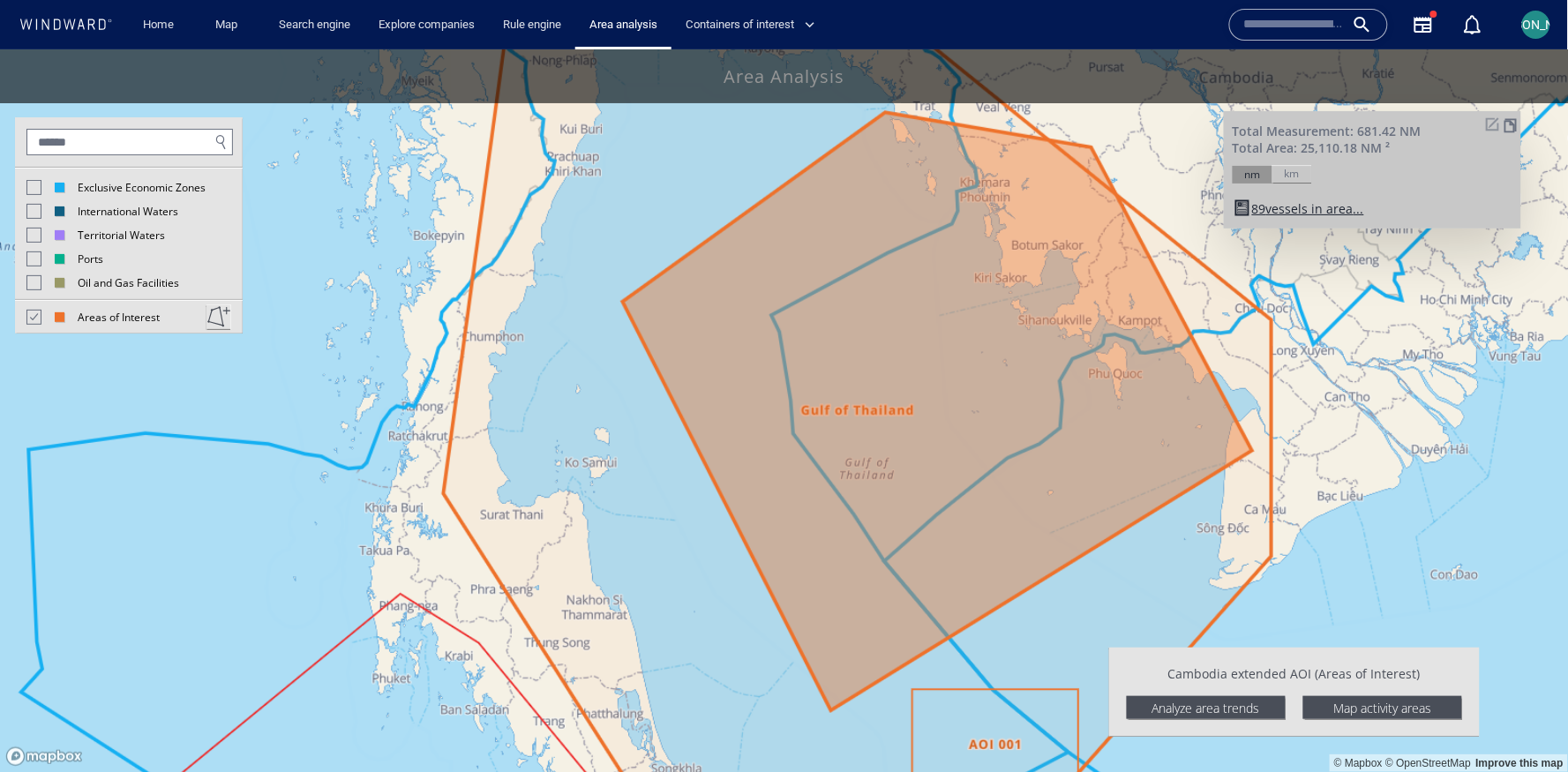
drag, startPoint x: 974, startPoint y: 472, endPoint x: 927, endPoint y: 500, distance: 54.7
click at [927, 500] on canvas "Map" at bounding box center [784, 411] width 1569 height 724
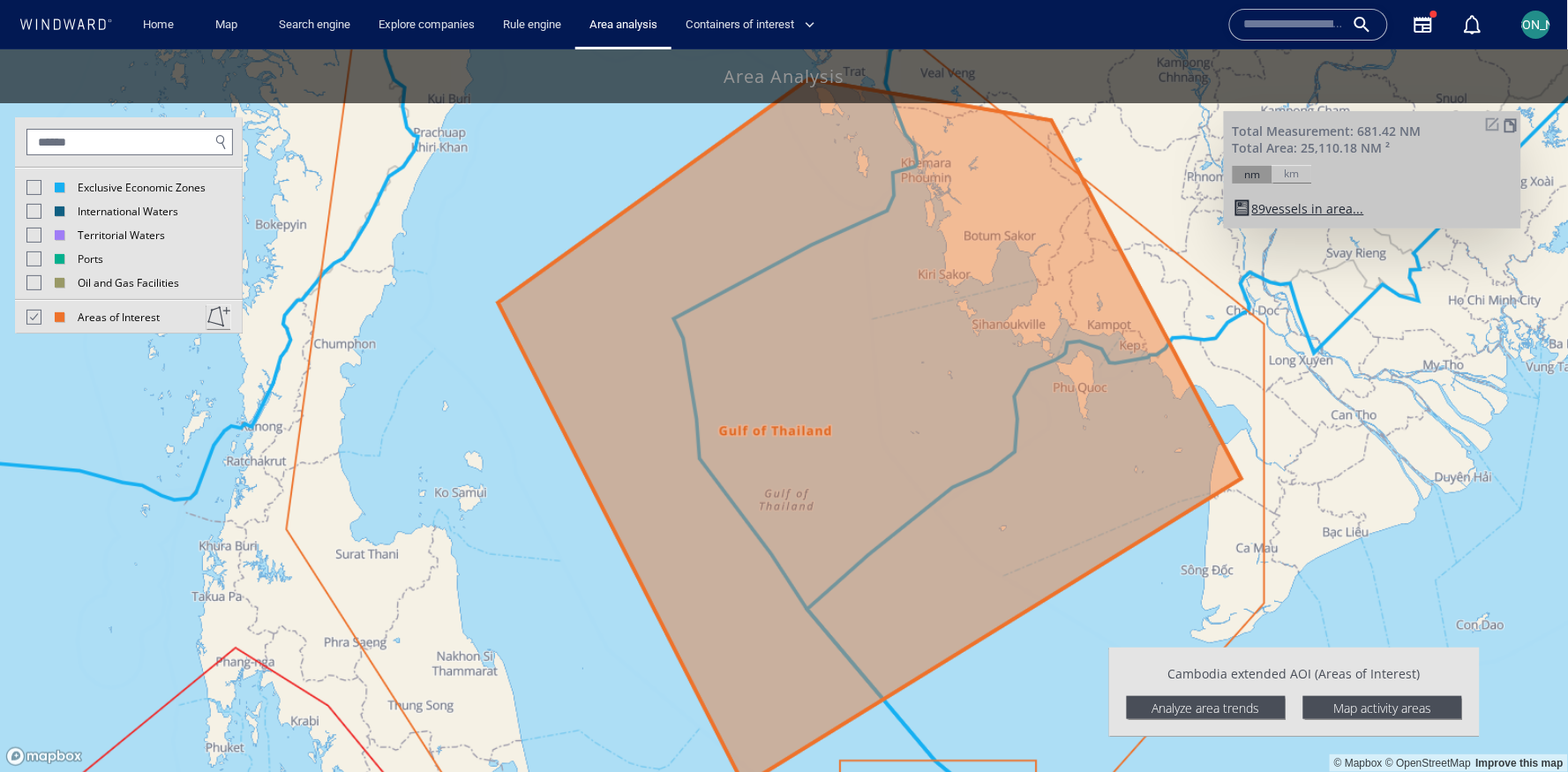
drag, startPoint x: 993, startPoint y: 583, endPoint x: 935, endPoint y: 618, distance: 67.7
click at [934, 618] on canvas "Map" at bounding box center [784, 411] width 1569 height 724
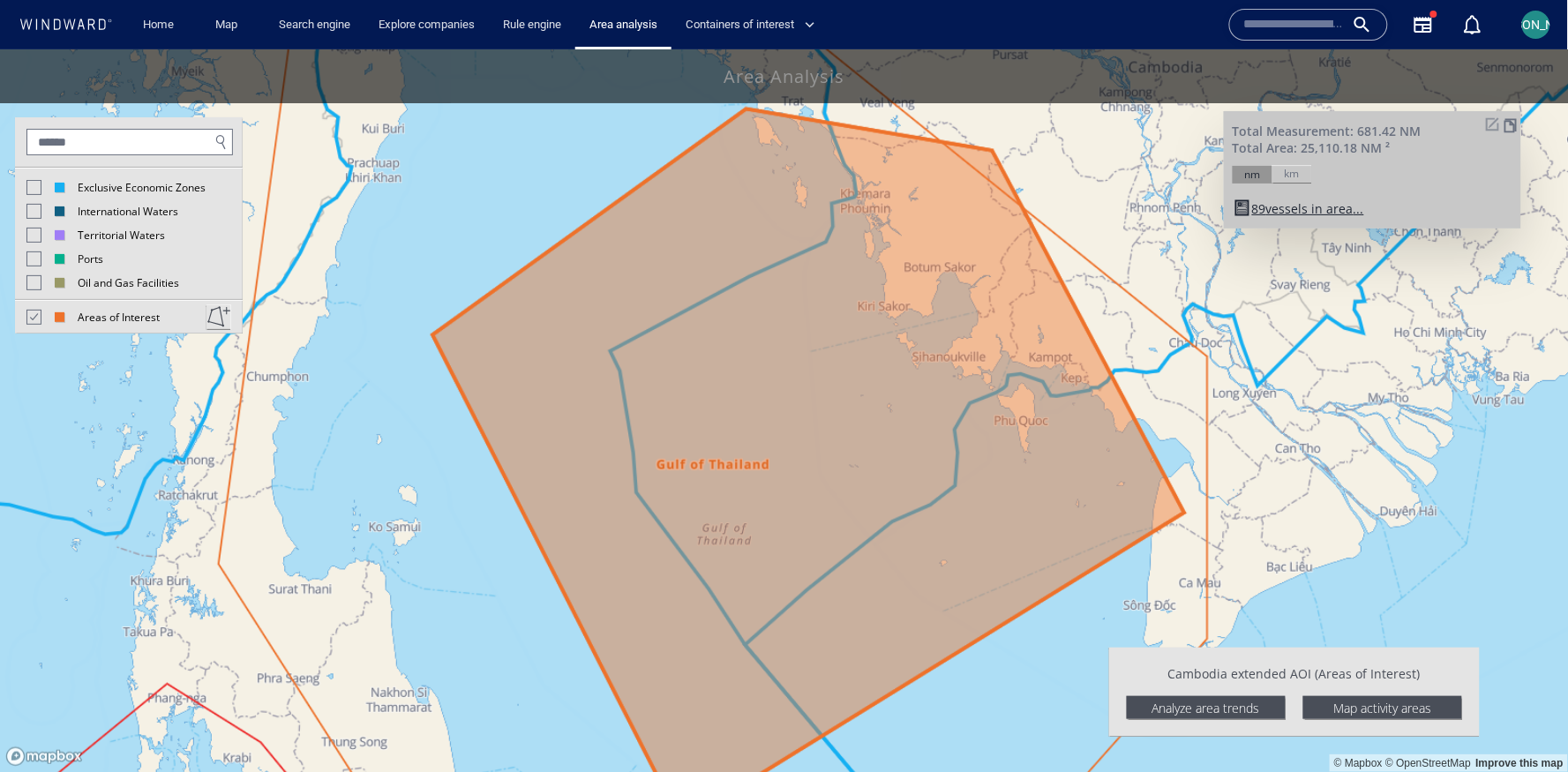
click at [1297, 18] on input "text" at bounding box center [1294, 24] width 100 height 26
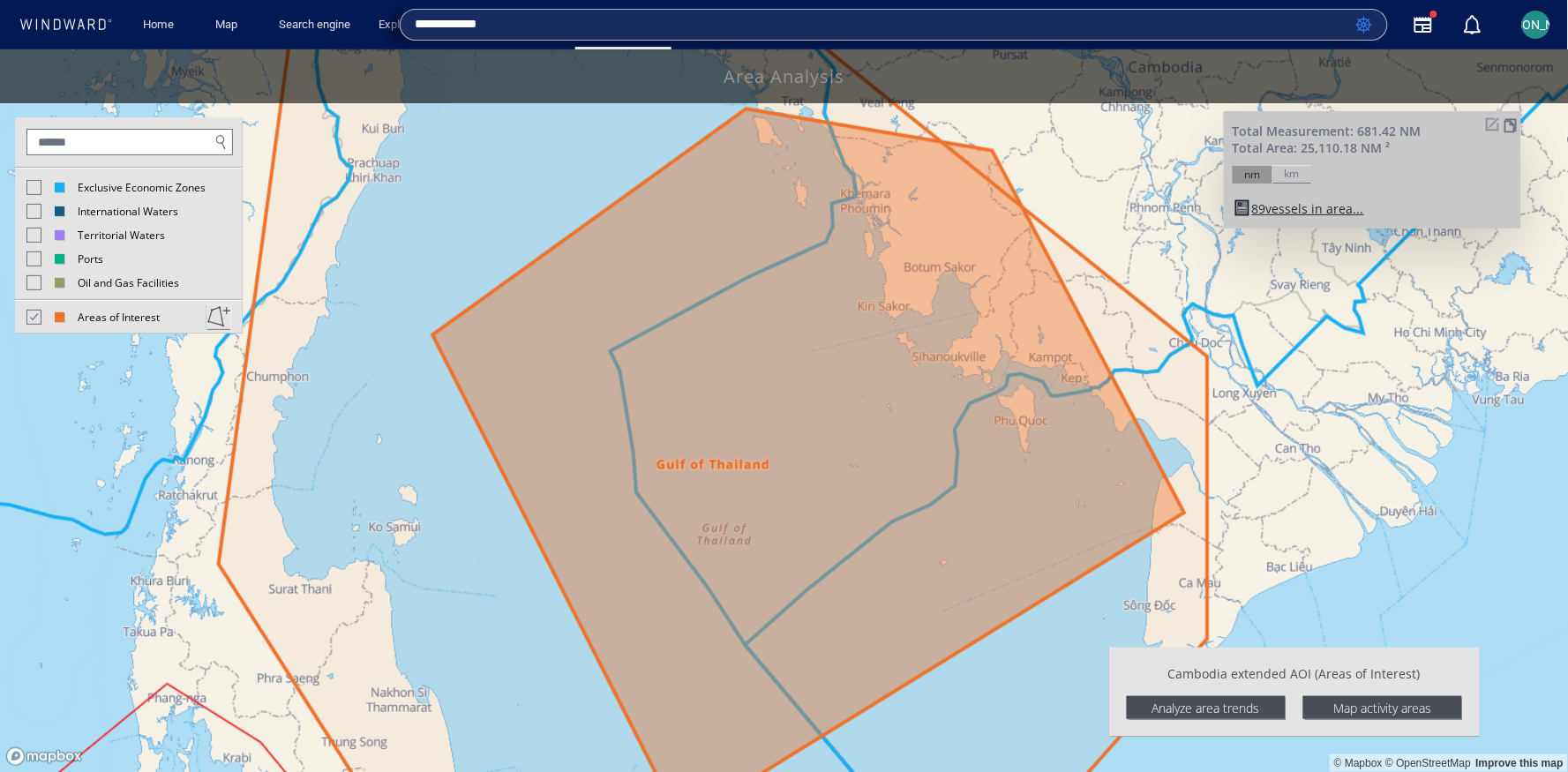
click at [690, 26] on input "**********" at bounding box center [881, 24] width 934 height 26
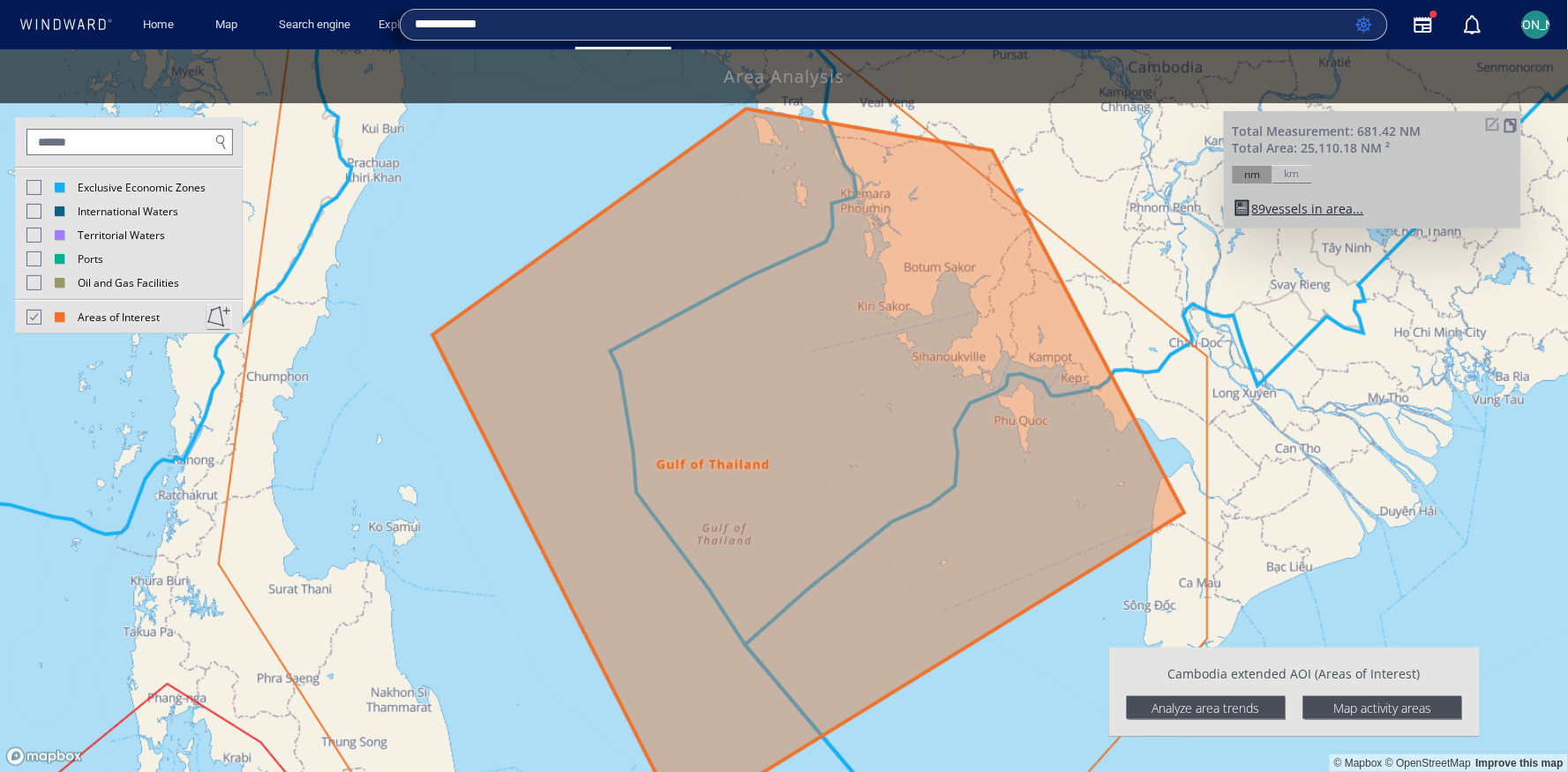
type input "**********"
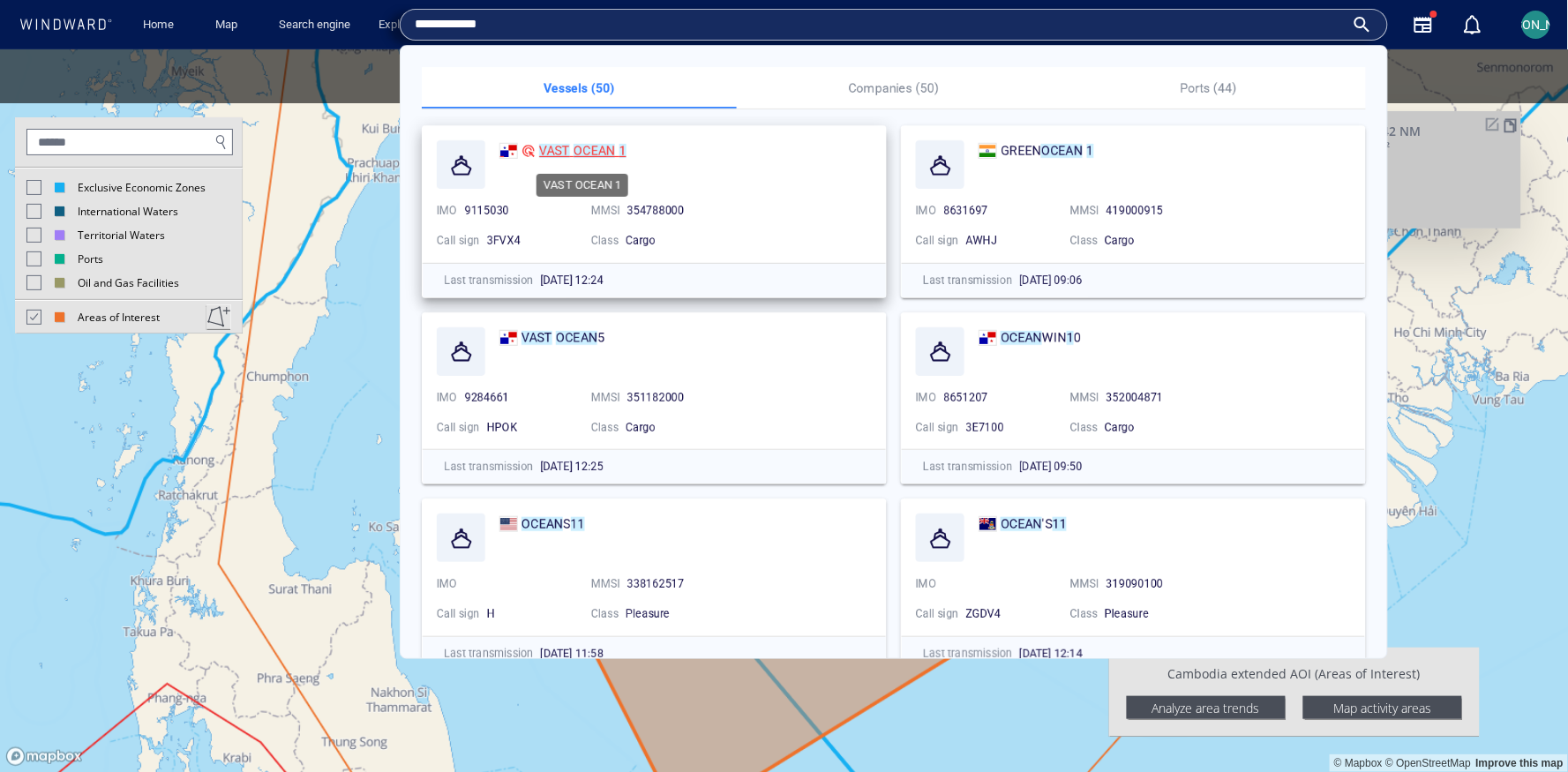
click at [596, 144] on mark "OCEAN" at bounding box center [594, 151] width 42 height 14
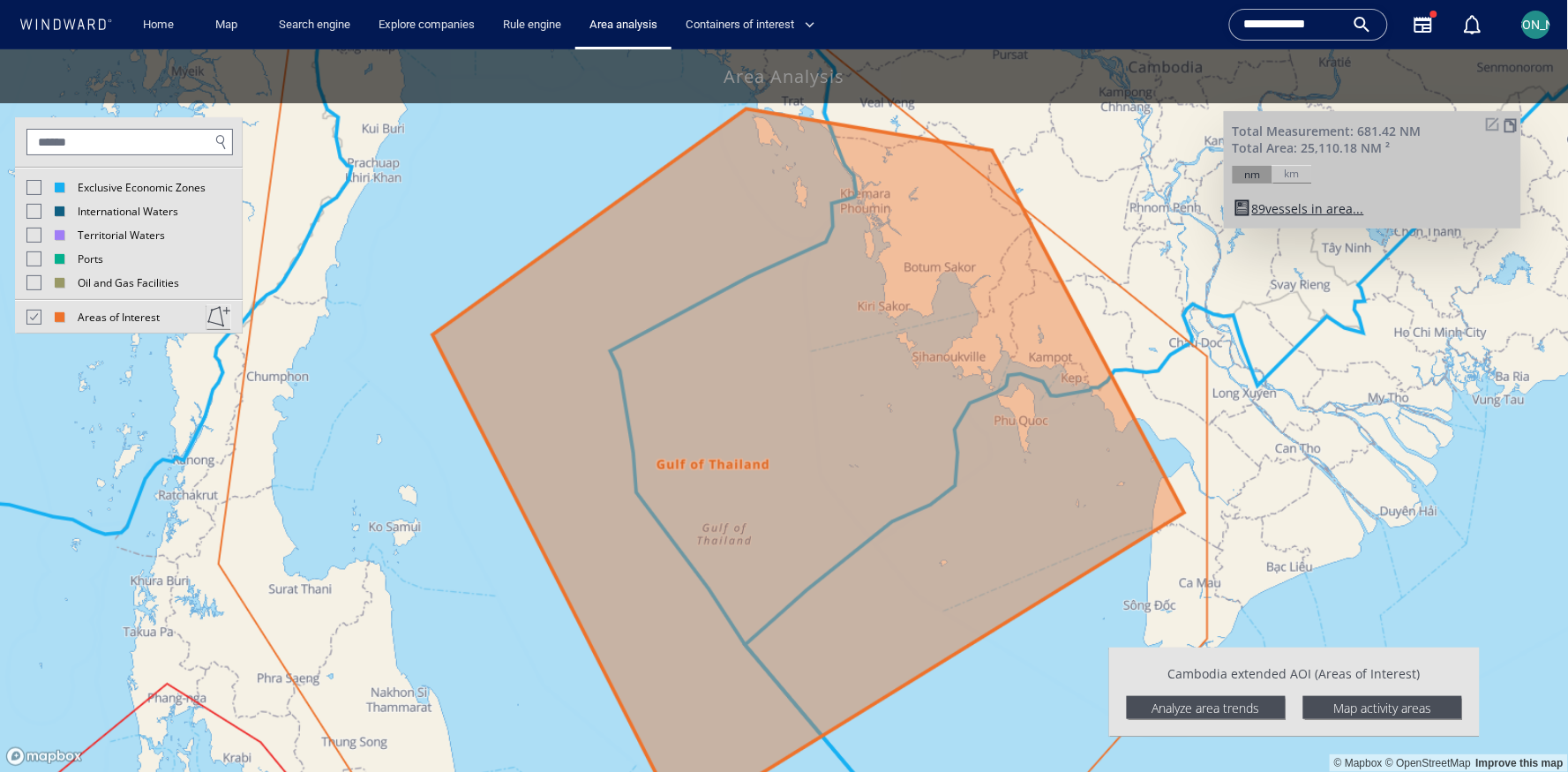
click at [82, 26] on icon at bounding box center [65, 24] width 94 height 12
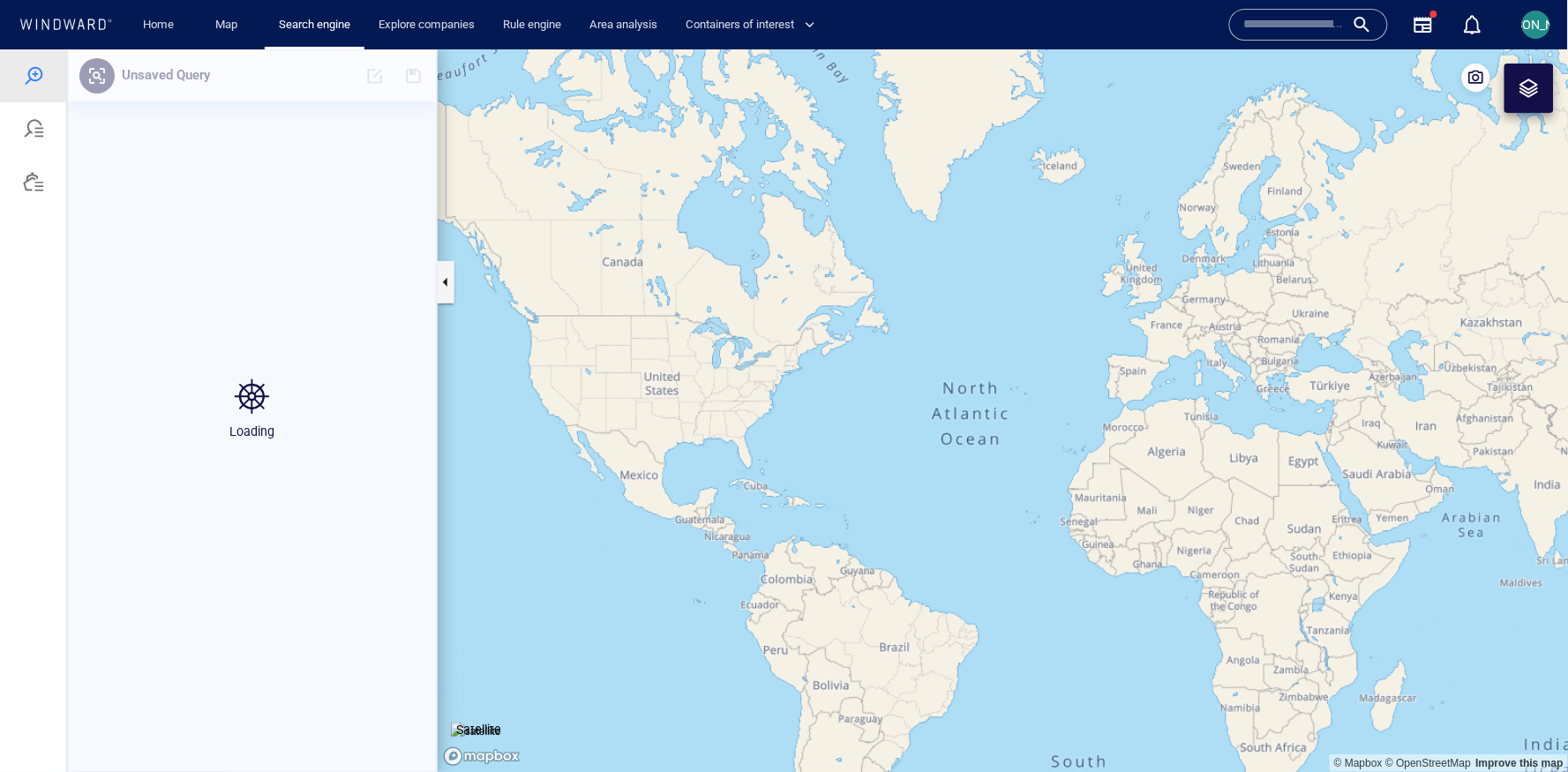
drag, startPoint x: 1150, startPoint y: 570, endPoint x: 469, endPoint y: 527, distance: 682.4
click at [469, 527] on canvas "Map" at bounding box center [1003, 411] width 1131 height 724
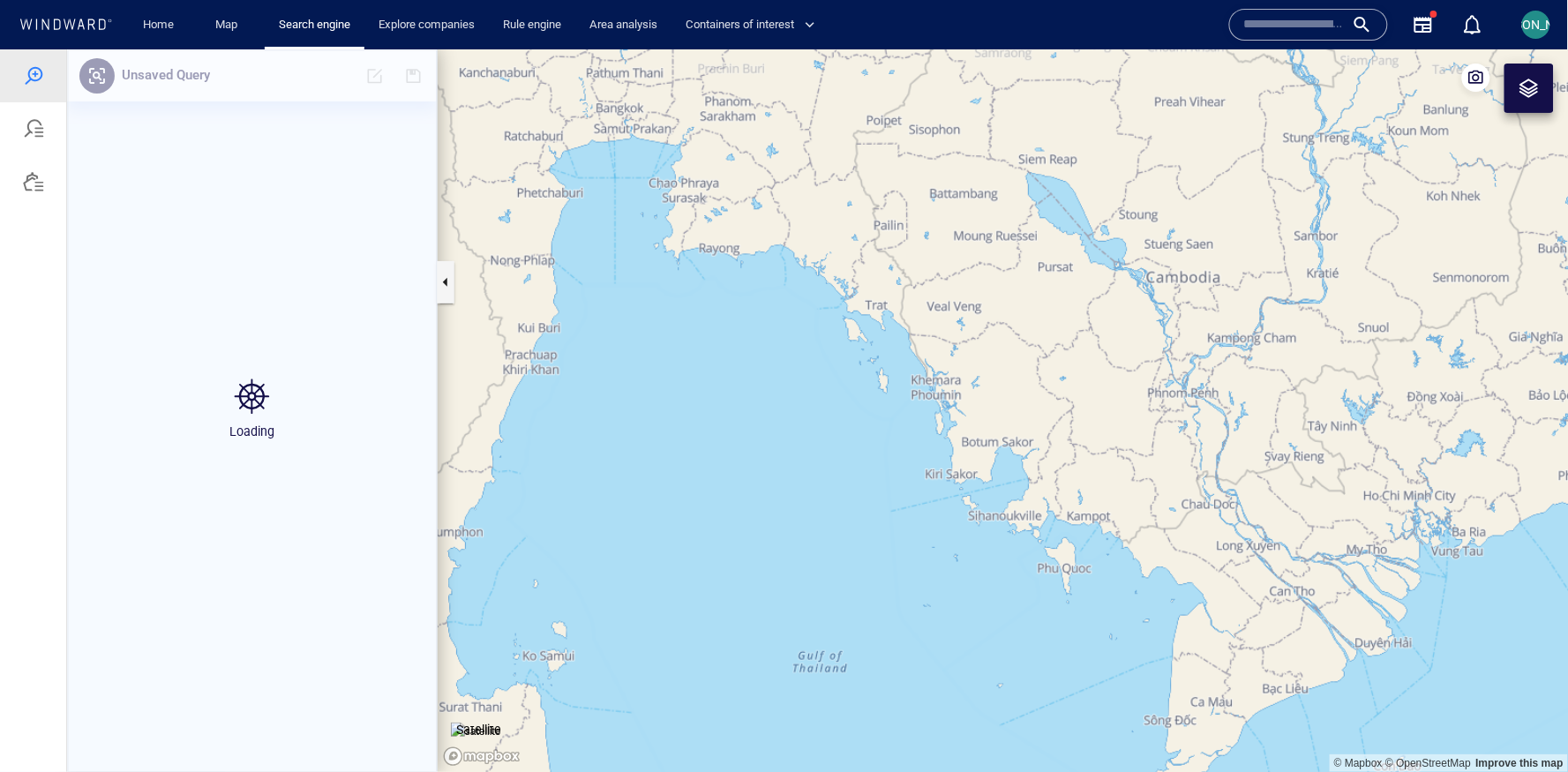
drag, startPoint x: 1025, startPoint y: 447, endPoint x: 946, endPoint y: 559, distance: 137.1
click at [941, 563] on canvas "Map" at bounding box center [1003, 411] width 1131 height 724
click at [319, 29] on link "Search engine" at bounding box center [314, 25] width 86 height 31
